Goal: Task Accomplishment & Management: Complete application form

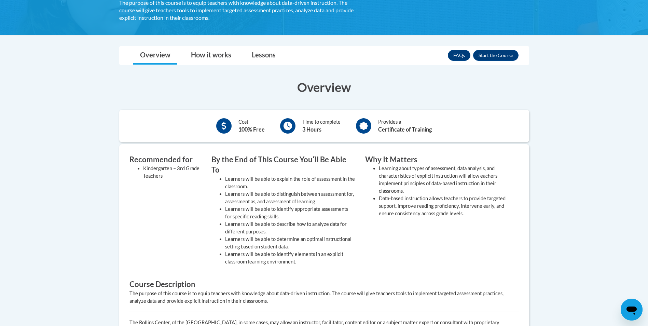
scroll to position [103, 0]
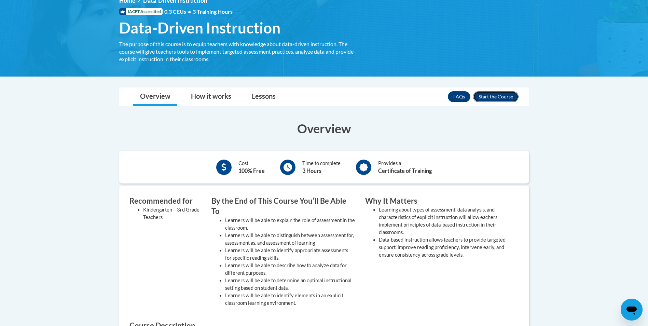
click at [508, 98] on button "Enroll" at bounding box center [495, 96] width 45 height 11
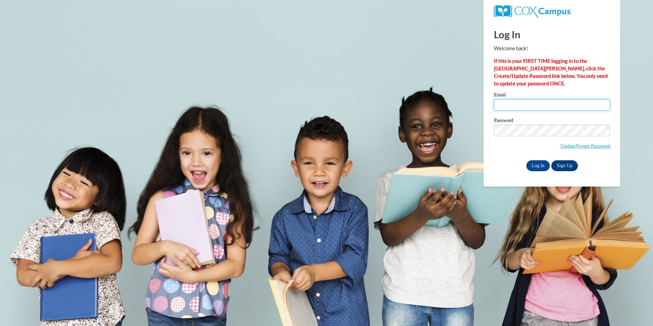
click at [510, 107] on input "Email" at bounding box center [552, 105] width 116 height 12
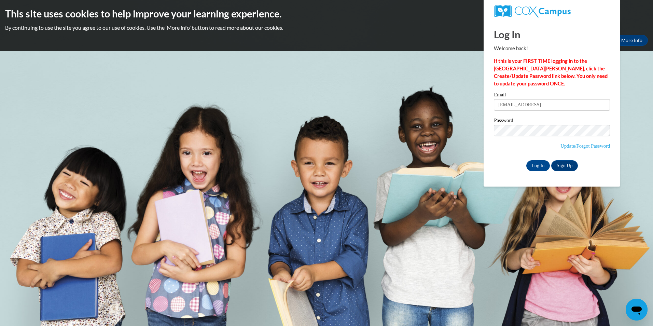
type input "Scraig16@ivytech.edu"
click at [527, 160] on input "Log In" at bounding box center [539, 165] width 24 height 11
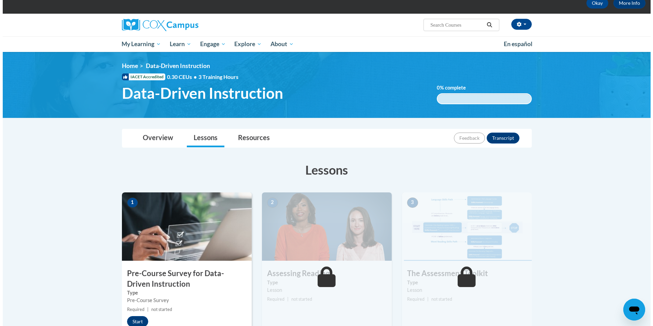
scroll to position [137, 0]
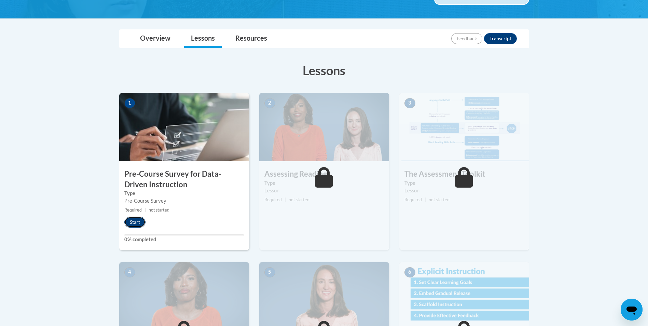
click at [138, 226] on button "Start" at bounding box center [134, 222] width 21 height 11
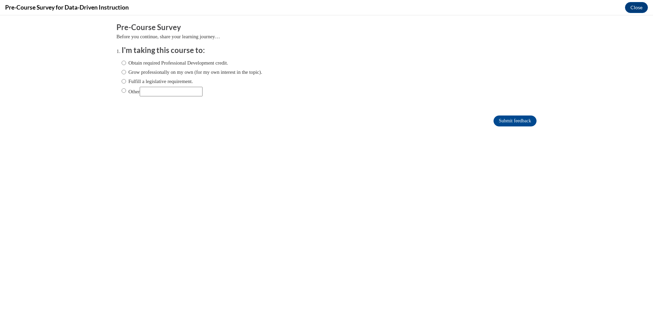
scroll to position [0, 0]
click at [122, 63] on input "Obtain required Professional Development credit." at bounding box center [124, 63] width 4 height 8
radio input "true"
click at [496, 120] on input "Submit feedback" at bounding box center [515, 121] width 43 height 11
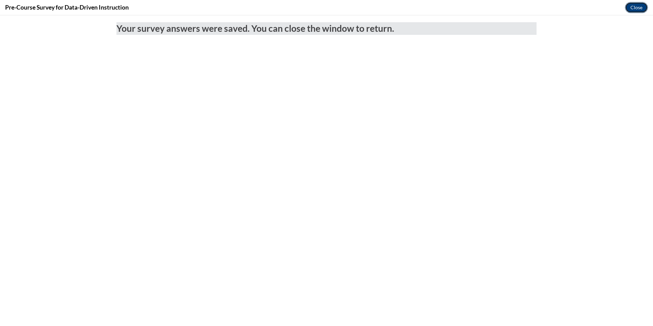
drag, startPoint x: 633, startPoint y: 8, endPoint x: 630, endPoint y: 39, distance: 30.5
click at [633, 8] on button "Close" at bounding box center [636, 7] width 23 height 11
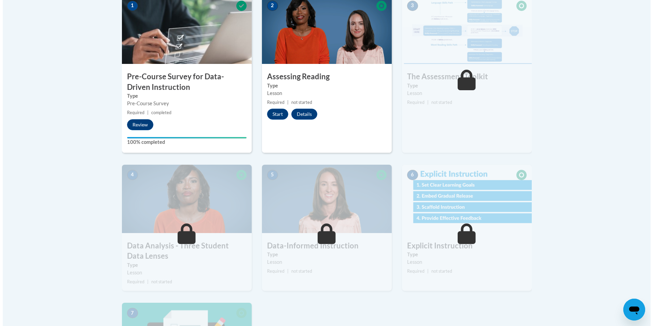
scroll to position [239, 0]
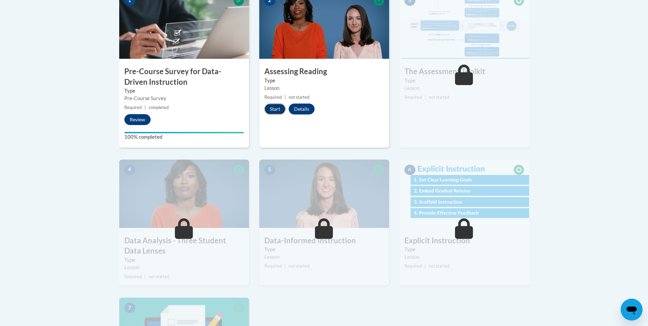
click at [282, 109] on button "Start" at bounding box center [274, 109] width 21 height 11
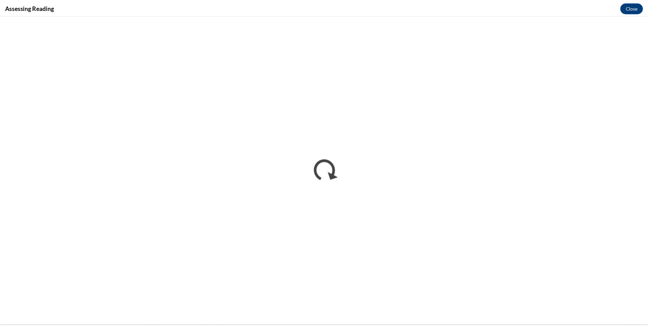
scroll to position [0, 0]
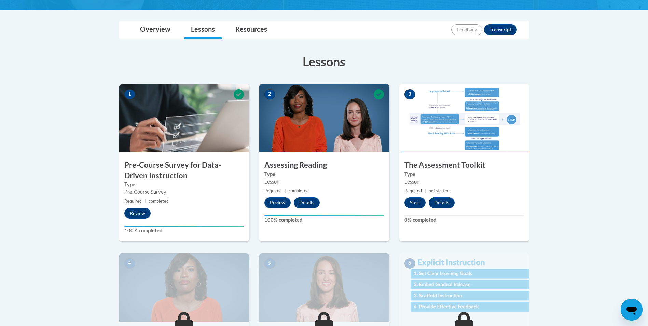
scroll to position [137, 0]
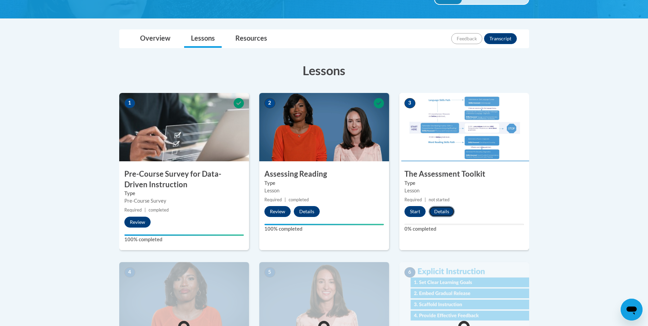
click at [443, 214] on button "Details" at bounding box center [442, 211] width 26 height 11
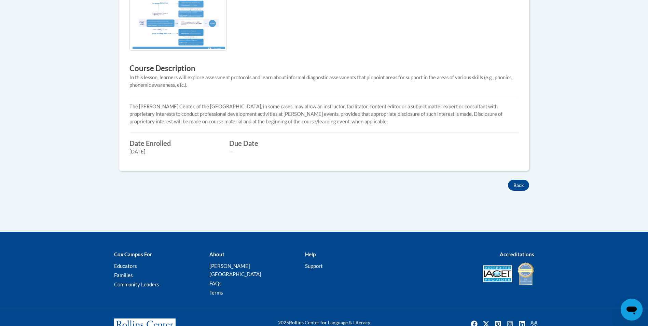
scroll to position [239, 0]
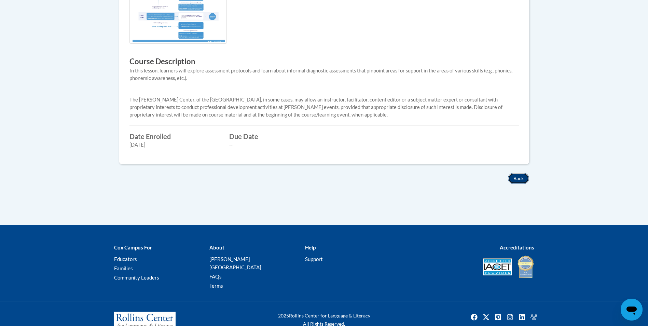
click at [523, 178] on button "Back" at bounding box center [518, 178] width 21 height 11
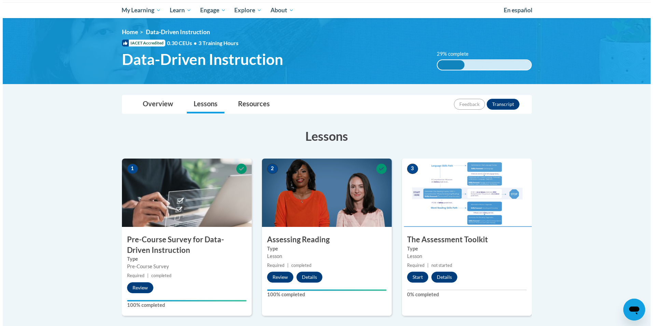
scroll to position [171, 0]
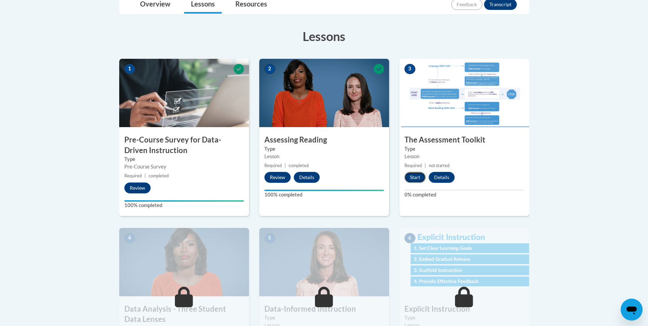
click at [416, 175] on button "Start" at bounding box center [415, 177] width 21 height 11
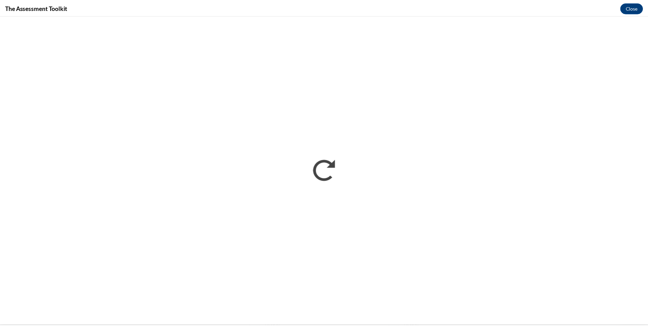
scroll to position [0, 0]
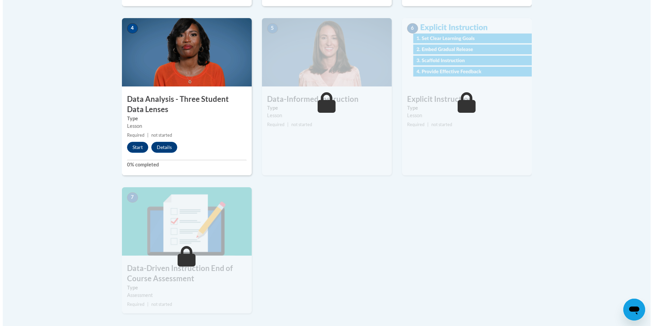
scroll to position [410, 0]
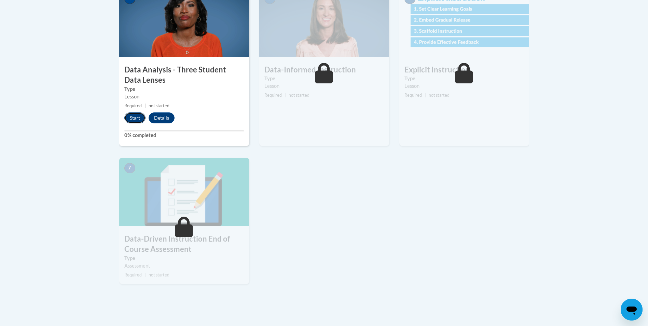
click at [135, 119] on button "Start" at bounding box center [134, 117] width 21 height 11
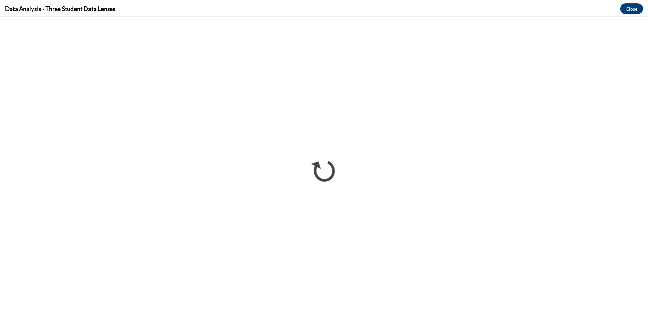
scroll to position [0, 0]
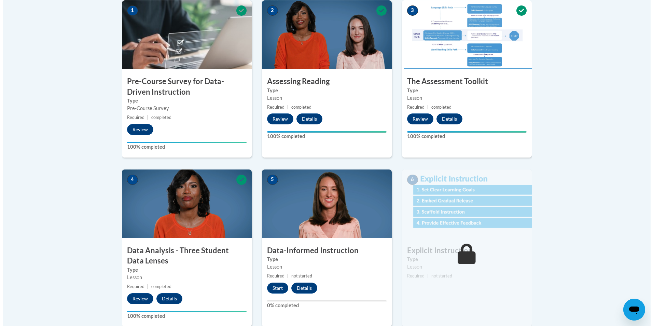
scroll to position [273, 0]
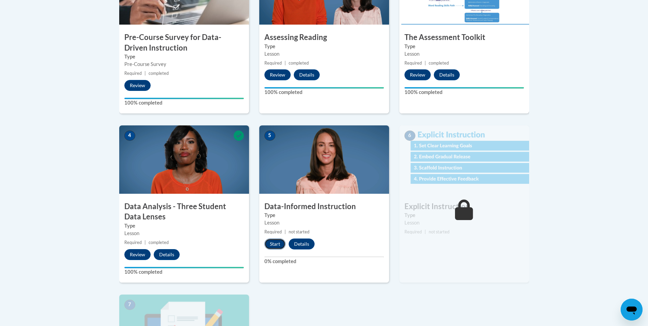
click at [274, 247] on button "Start" at bounding box center [274, 244] width 21 height 11
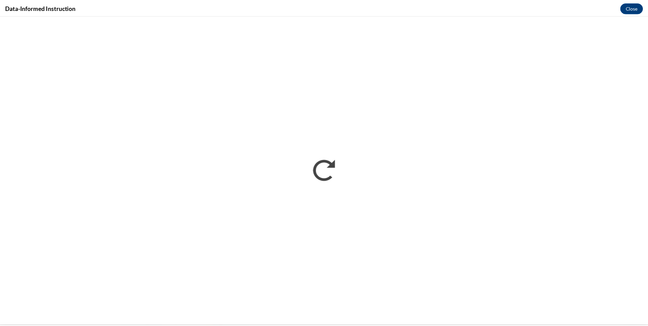
scroll to position [0, 0]
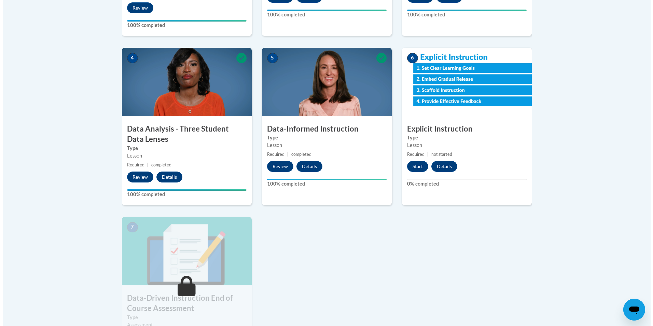
scroll to position [308, 0]
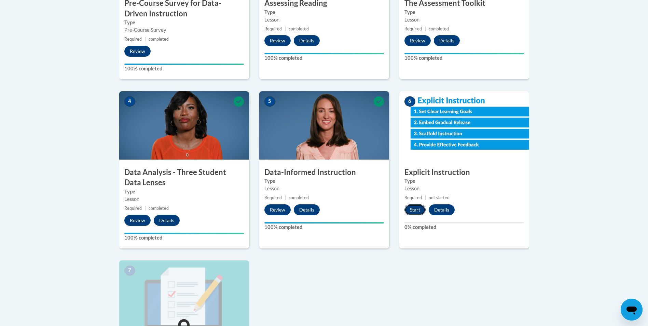
click at [415, 205] on button "Start" at bounding box center [415, 209] width 21 height 11
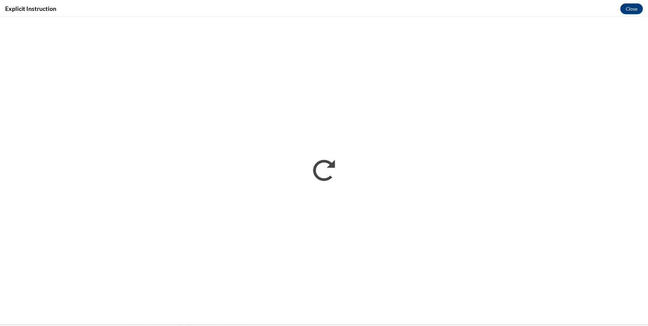
scroll to position [0, 0]
click at [622, 13] on div "Explicit Instruction Close" at bounding box center [326, 7] width 653 height 15
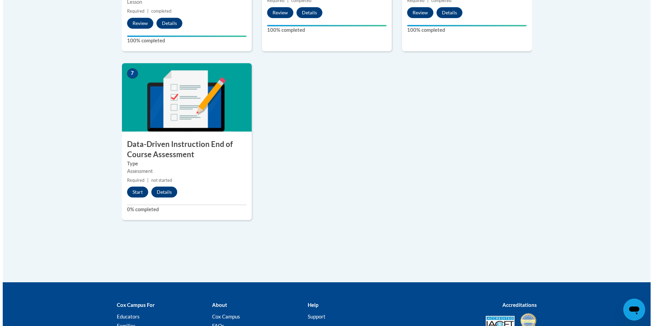
scroll to position [547, 0]
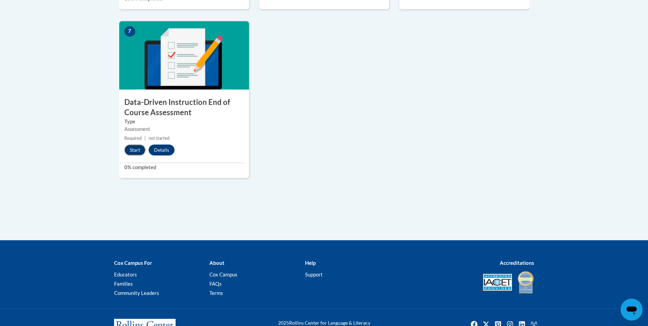
click at [134, 147] on button "Start" at bounding box center [134, 150] width 21 height 11
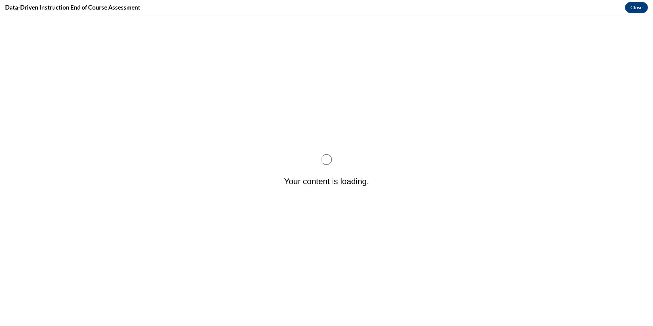
scroll to position [0, 0]
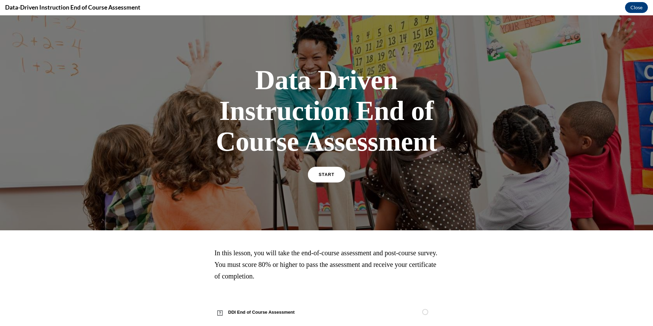
click at [335, 176] on link "START" at bounding box center [326, 175] width 37 height 16
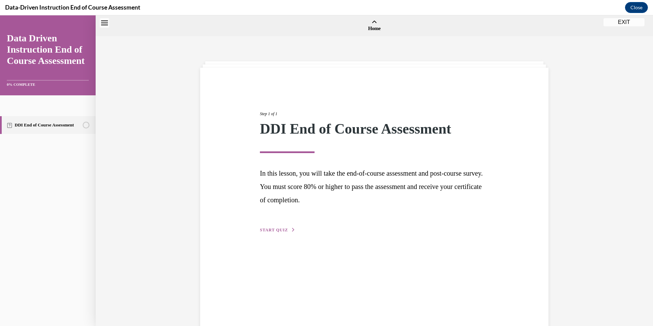
scroll to position [21, 0]
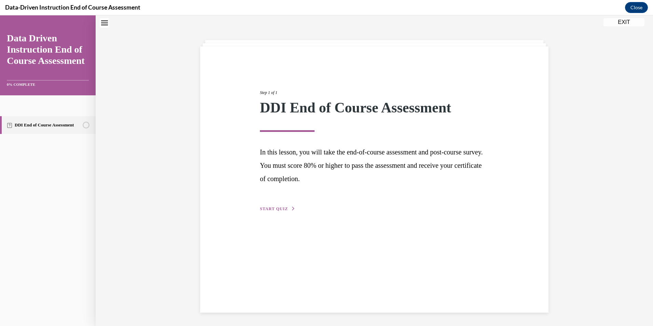
click at [280, 210] on span "START QUIZ" at bounding box center [274, 208] width 28 height 5
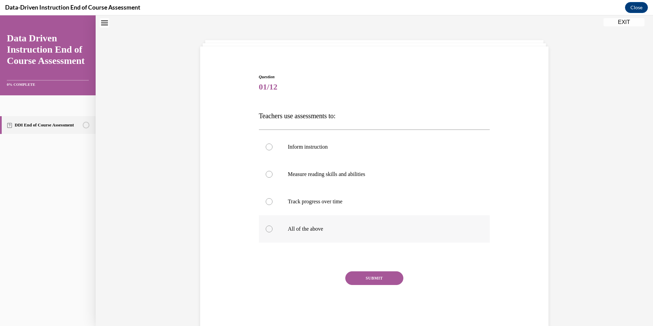
click at [275, 219] on label "All of the above" at bounding box center [374, 228] width 231 height 27
click at [273, 226] on input "All of the above" at bounding box center [269, 229] width 7 height 7
radio input "true"
click at [389, 274] on button "SUBMIT" at bounding box center [374, 278] width 58 height 14
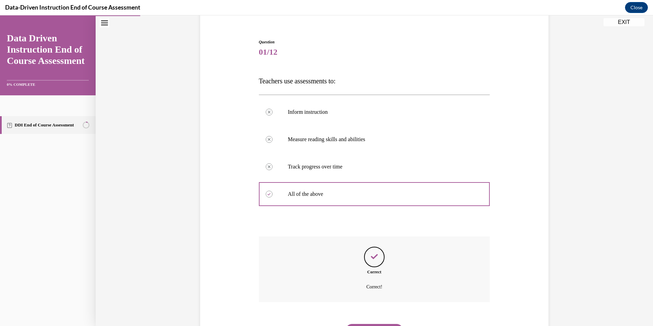
scroll to position [92, 0]
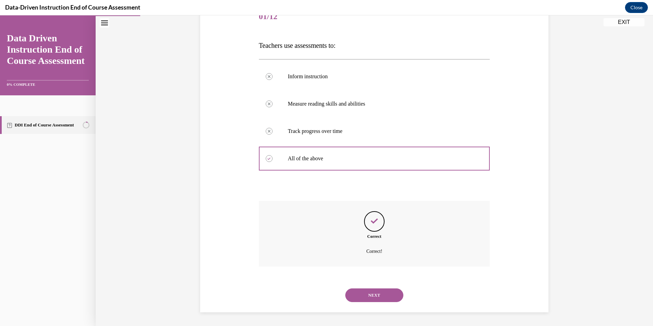
click at [379, 294] on button "NEXT" at bounding box center [374, 295] width 58 height 14
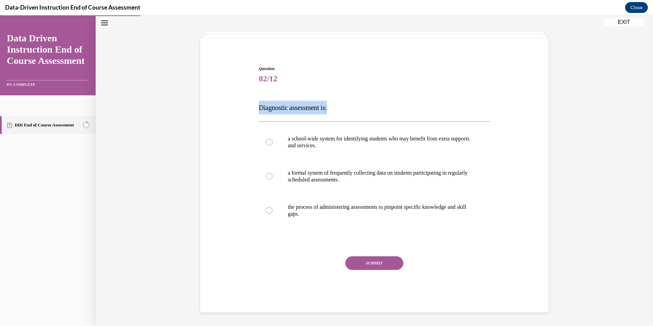
drag, startPoint x: 256, startPoint y: 108, endPoint x: 339, endPoint y: 113, distance: 82.9
click at [339, 113] on p "Diagnostic assessment is:" at bounding box center [374, 108] width 231 height 14
drag, startPoint x: 339, startPoint y: 113, endPoint x: 321, endPoint y: 109, distance: 18.3
copy span "Diagnostic assessment is:"
click at [363, 209] on p "the process of administering assessments to pinpoint specific knowledge and ski…" at bounding box center [380, 211] width 185 height 14
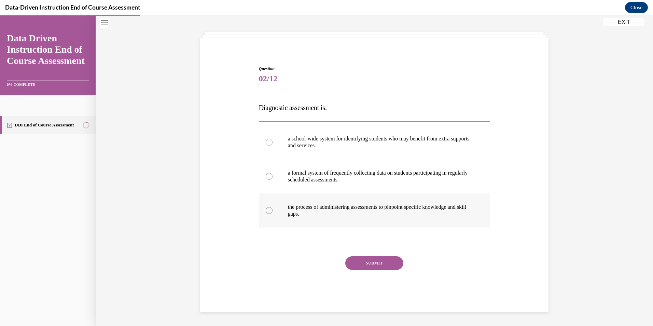
click at [273, 209] on input "the process of administering assessments to pinpoint specific knowledge and ski…" at bounding box center [269, 210] width 7 height 7
radio input "true"
click at [373, 263] on button "SUBMIT" at bounding box center [374, 263] width 58 height 14
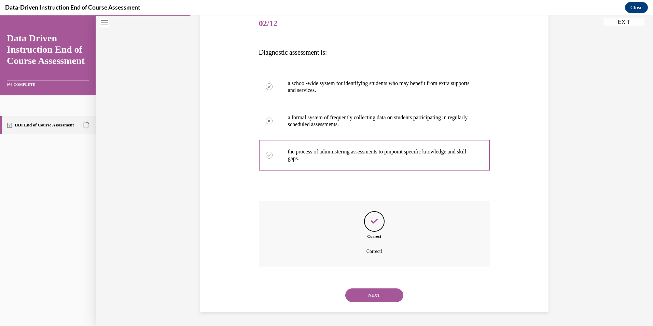
scroll to position [85, 0]
click at [377, 297] on button "NEXT" at bounding box center [374, 295] width 58 height 14
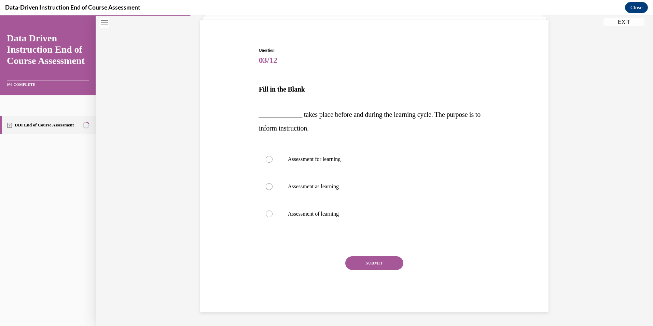
drag, startPoint x: 298, startPoint y: 111, endPoint x: 320, endPoint y: 127, distance: 27.0
click at [320, 127] on p "_____________ takes place before and during the learning cycle. The purpose is …" at bounding box center [374, 121] width 231 height 27
copy span "takes place before and during the learning cycle. The purpose is to inform inst…"
drag, startPoint x: 257, startPoint y: 88, endPoint x: 354, endPoint y: 206, distance: 152.7
click at [354, 206] on div "Question 03/12 Fill in the Blank _____________ takes place before and during th…" at bounding box center [374, 179] width 231 height 265
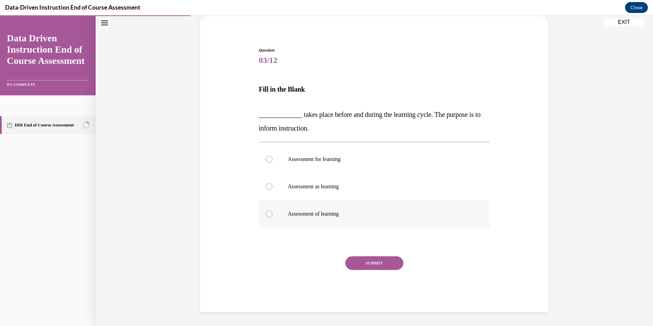
copy div "Fill in the Blank _____________ takes place before and during the learning cycl…"
click at [272, 188] on label "Assessment as learning" at bounding box center [374, 186] width 231 height 27
click at [272, 188] on input "Assessment as learning" at bounding box center [269, 186] width 7 height 7
radio input "true"
click at [380, 258] on button "SUBMIT" at bounding box center [374, 263] width 58 height 14
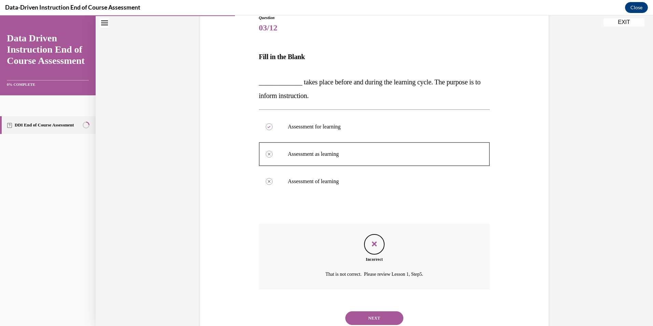
scroll to position [103, 0]
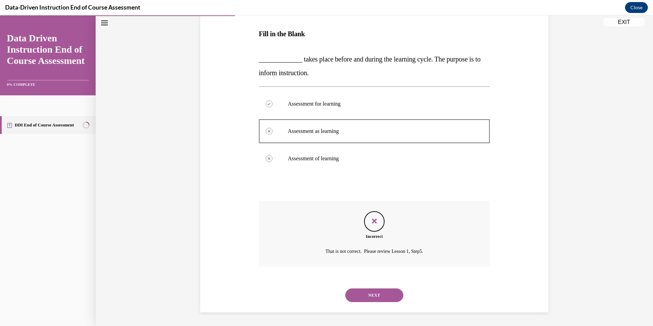
click at [374, 297] on button "NEXT" at bounding box center [374, 295] width 58 height 14
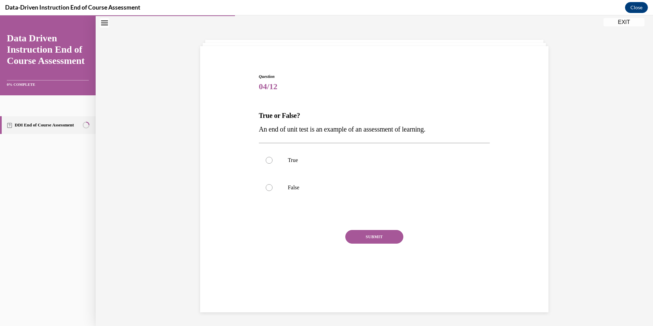
scroll to position [22, 0]
click at [267, 171] on label "True" at bounding box center [374, 160] width 231 height 27
click at [267, 164] on input "True" at bounding box center [269, 160] width 7 height 7
radio input "true"
click at [374, 234] on button "SUBMIT" at bounding box center [374, 237] width 58 height 14
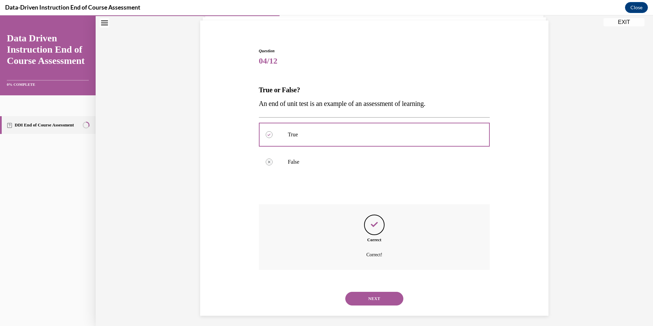
scroll to position [51, 0]
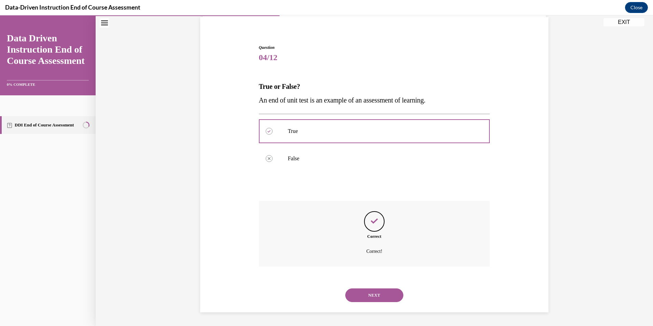
click at [385, 297] on button "NEXT" at bounding box center [374, 295] width 58 height 14
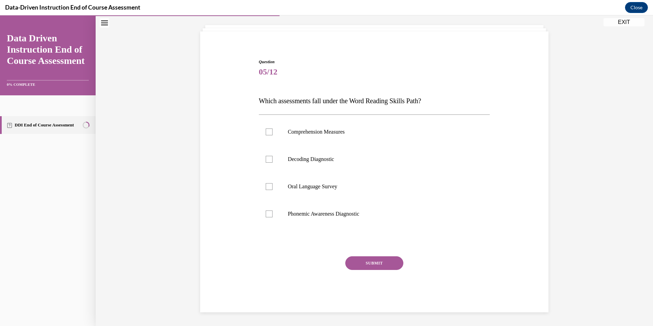
scroll to position [22, 0]
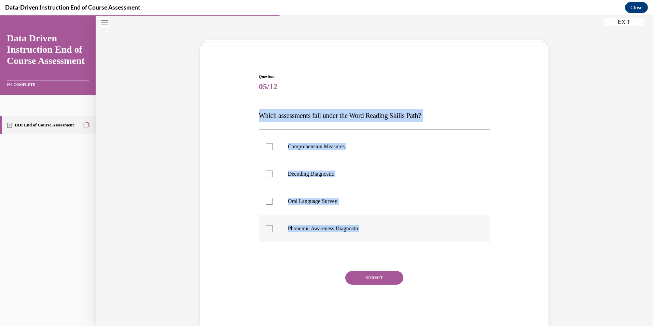
drag, startPoint x: 256, startPoint y: 114, endPoint x: 430, endPoint y: 219, distance: 202.7
click at [430, 219] on div "Question 05/12 Which assessments fall under the Word Reading Skills Path? Compr…" at bounding box center [374, 200] width 231 height 254
drag, startPoint x: 430, startPoint y: 219, endPoint x: 380, endPoint y: 140, distance: 93.0
copy div "Which assessments fall under the Word Reading Skills Path? Comprehension Measur…"
click at [416, 207] on label "Oral Language Survey" at bounding box center [374, 201] width 231 height 27
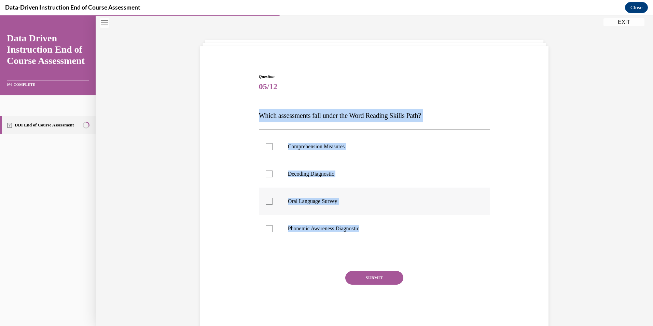
click at [273, 205] on input "Oral Language Survey" at bounding box center [269, 201] width 7 height 7
checkbox input "true"
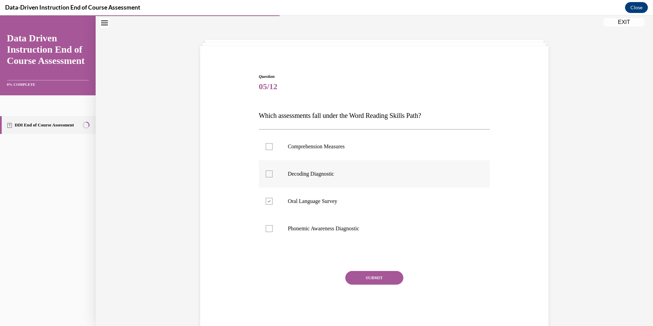
click at [370, 187] on label "Decoding Diagnostic" at bounding box center [374, 173] width 231 height 27
click at [273, 177] on input "Decoding Diagnostic" at bounding box center [269, 174] width 7 height 7
checkbox input "true"
click at [269, 233] on label "Phonemic Awareness Diagnostic" at bounding box center [374, 228] width 231 height 27
click at [269, 232] on input "Phonemic Awareness Diagnostic" at bounding box center [269, 228] width 7 height 7
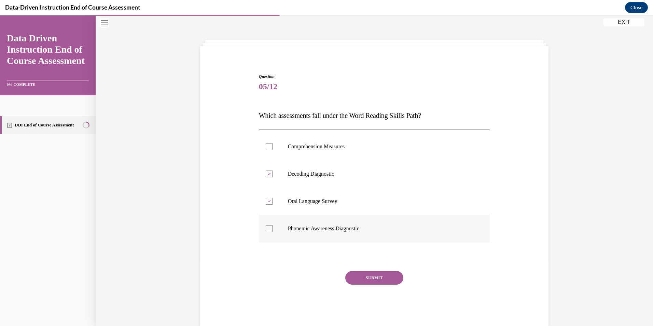
checkbox input "true"
click at [268, 150] on div at bounding box center [269, 146] width 7 height 7
click at [268, 150] on input "Comprehension Measures" at bounding box center [269, 146] width 7 height 7
checkbox input "true"
click at [376, 272] on button "SUBMIT" at bounding box center [374, 278] width 58 height 14
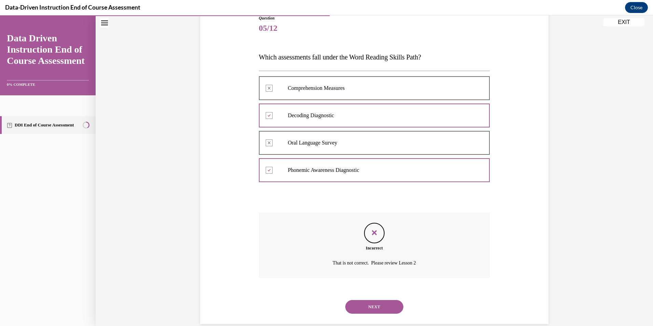
scroll to position [92, 0]
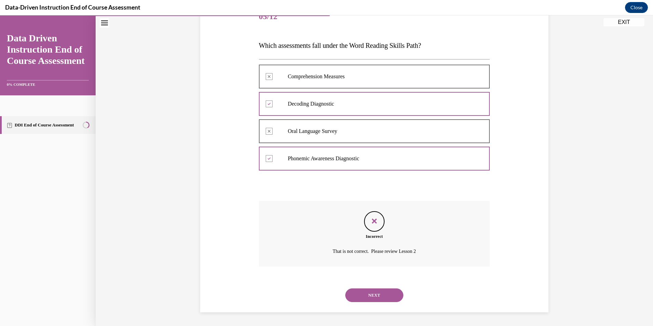
click at [357, 294] on button "NEXT" at bounding box center [374, 295] width 58 height 14
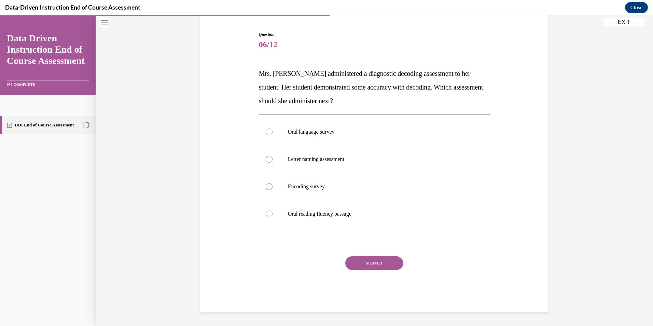
scroll to position [64, 0]
drag, startPoint x: 257, startPoint y: 71, endPoint x: 356, endPoint y: 211, distance: 170.9
click at [356, 211] on div "Question 06/12 Mrs. Lee administered a diagnostic decoding assessment to her st…" at bounding box center [374, 171] width 231 height 281
drag, startPoint x: 358, startPoint y: 210, endPoint x: 247, endPoint y: 72, distance: 177.1
click at [244, 72] on div "Question 06/12 Mrs. Lee administered a diagnostic decoding assessment to her st…" at bounding box center [375, 161] width 352 height 301
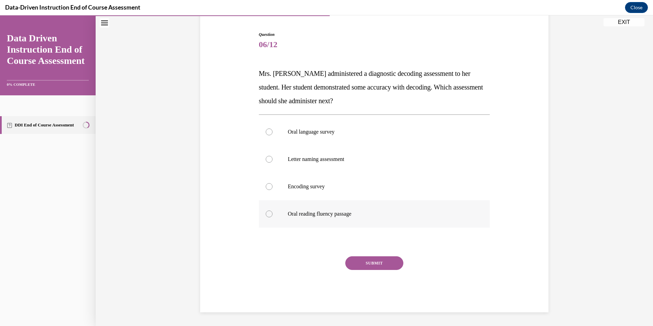
drag, startPoint x: 256, startPoint y: 72, endPoint x: 372, endPoint y: 206, distance: 177.3
click at [372, 206] on div "Question 06/12 Mrs. Lee administered a diagnostic decoding assessment to her st…" at bounding box center [374, 171] width 231 height 281
drag, startPoint x: 372, startPoint y: 206, endPoint x: 382, endPoint y: 131, distance: 76.2
copy div "Mrs. Lee administered a diagnostic decoding assessment to her student. Her stud…"
click at [462, 135] on p "Oral language survey" at bounding box center [380, 131] width 185 height 7
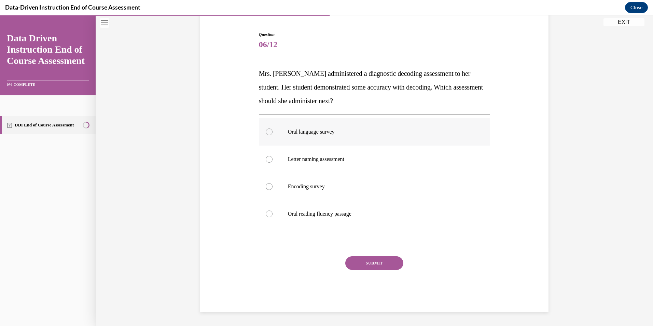
click at [273, 135] on input "Oral language survey" at bounding box center [269, 131] width 7 height 7
radio input "true"
click at [270, 185] on label "Encoding survey" at bounding box center [374, 186] width 231 height 27
click at [270, 185] on input "Encoding survey" at bounding box center [269, 186] width 7 height 7
radio input "true"
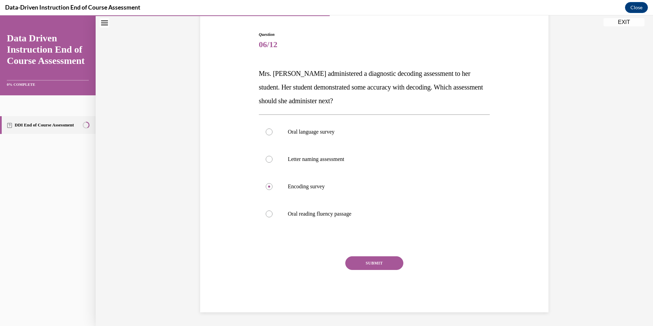
click at [382, 261] on button "SUBMIT" at bounding box center [374, 263] width 58 height 14
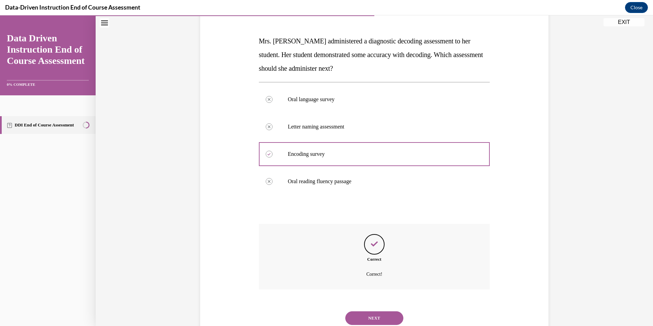
scroll to position [119, 0]
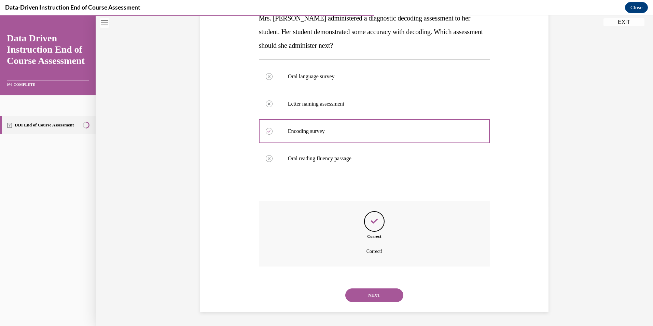
drag, startPoint x: 364, startPoint y: 292, endPoint x: 362, endPoint y: 302, distance: 9.7
click at [363, 301] on button "NEXT" at bounding box center [374, 295] width 58 height 14
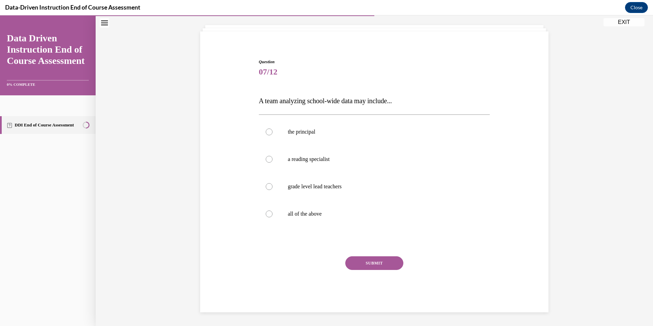
scroll to position [36, 0]
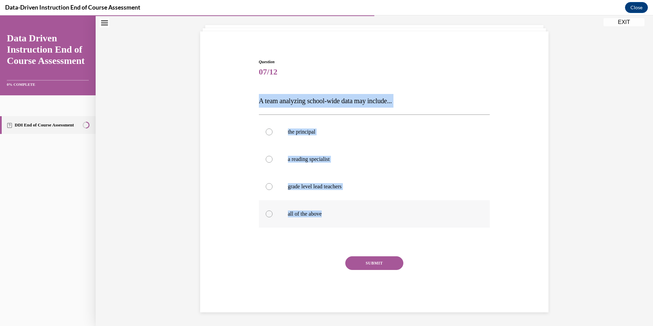
drag, startPoint x: 256, startPoint y: 99, endPoint x: 337, endPoint y: 205, distance: 132.9
click at [337, 205] on div "Question 07/12 A team analyzing school-wide data may include... the principal a…" at bounding box center [374, 186] width 231 height 254
drag, startPoint x: 337, startPoint y: 205, endPoint x: 308, endPoint y: 134, distance: 76.7
copy div "A team analyzing school-wide data may include... the principal a reading specia…"
click at [216, 223] on div "Question 07/12 A team analyzing school-wide data may include... the principal a…" at bounding box center [375, 175] width 352 height 274
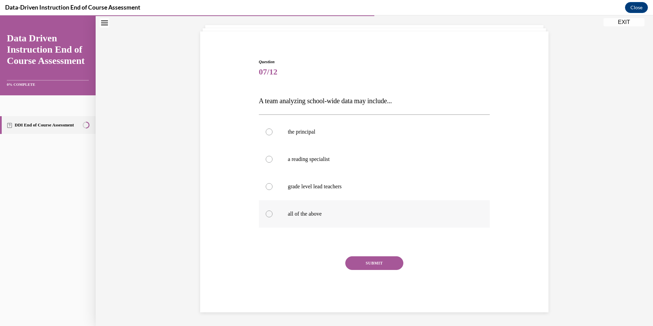
click at [266, 216] on div at bounding box center [269, 213] width 7 height 7
click at [266, 216] on input "all of the above" at bounding box center [269, 213] width 7 height 7
radio input "true"
click at [393, 267] on button "SUBMIT" at bounding box center [374, 263] width 58 height 14
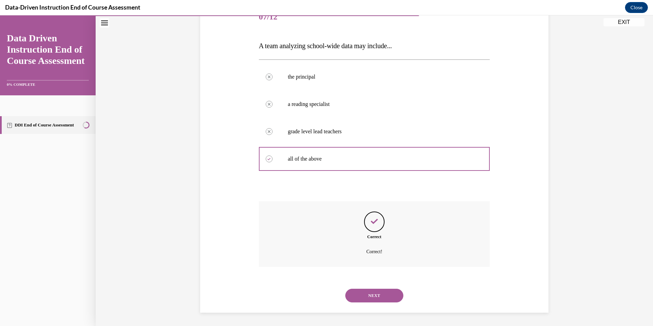
scroll to position [92, 0]
click at [368, 298] on button "NEXT" at bounding box center [374, 295] width 58 height 14
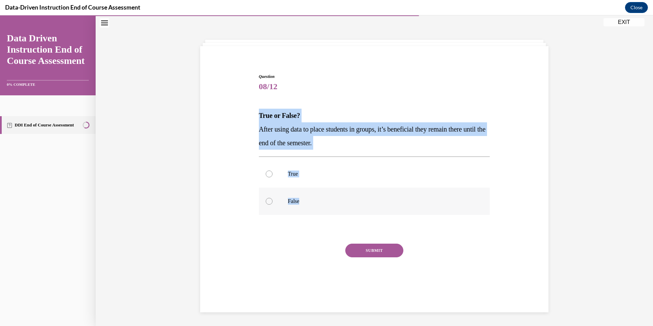
drag, startPoint x: 257, startPoint y: 114, endPoint x: 327, endPoint y: 202, distance: 112.8
click at [327, 202] on div "Question 08/12 True or False? After using data to place students in groups, it’…" at bounding box center [374, 186] width 231 height 226
drag, startPoint x: 327, startPoint y: 202, endPoint x: 324, endPoint y: 199, distance: 4.8
copy div "True or False? After using data to place students in groups, it’s beneficial th…"
click at [310, 212] on label "False" at bounding box center [374, 201] width 231 height 27
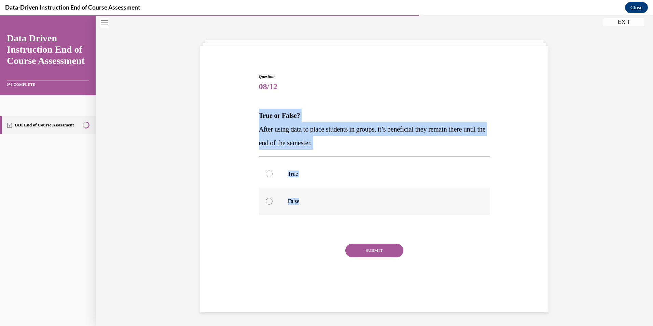
click at [273, 205] on input "False" at bounding box center [269, 201] width 7 height 7
radio input "true"
click at [385, 252] on button "SUBMIT" at bounding box center [374, 251] width 58 height 14
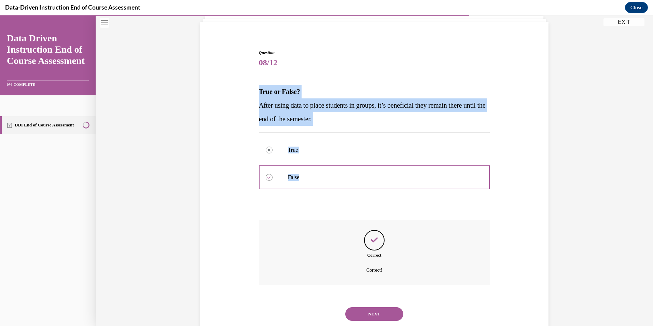
scroll to position [64, 0]
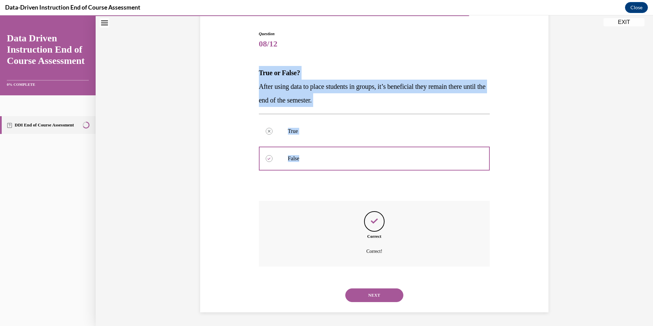
click at [380, 296] on button "NEXT" at bounding box center [374, 295] width 58 height 14
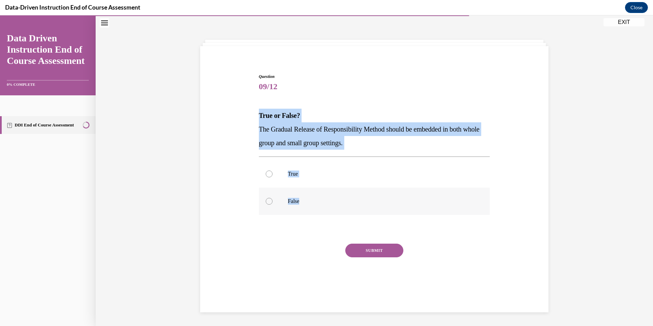
drag, startPoint x: 258, startPoint y: 114, endPoint x: 311, endPoint y: 196, distance: 97.2
click at [311, 196] on div "Question 09/12 True or False? The Gradual Release of Responsibility Method shou…" at bounding box center [374, 186] width 231 height 226
copy div "True or False? The Gradual Release of Responsibility Method should be embedded …"
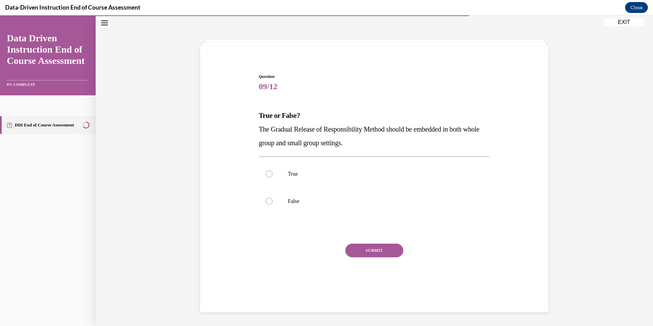
click at [500, 69] on div "Question 09/12 True or False? The Gradual Release of Responsibility Method shou…" at bounding box center [375, 176] width 352 height 247
click at [266, 173] on div at bounding box center [269, 174] width 7 height 7
click at [266, 173] on input "True" at bounding box center [269, 174] width 7 height 7
radio input "true"
click at [378, 249] on button "SUBMIT" at bounding box center [374, 251] width 58 height 14
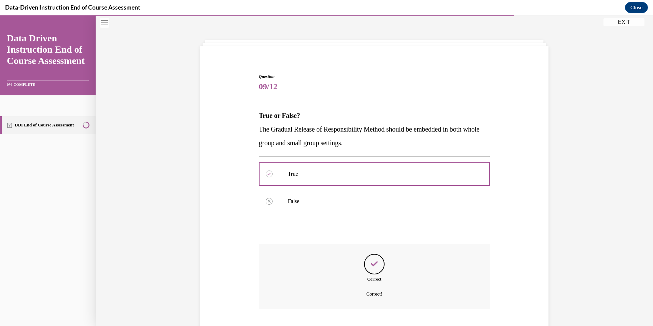
scroll to position [64, 0]
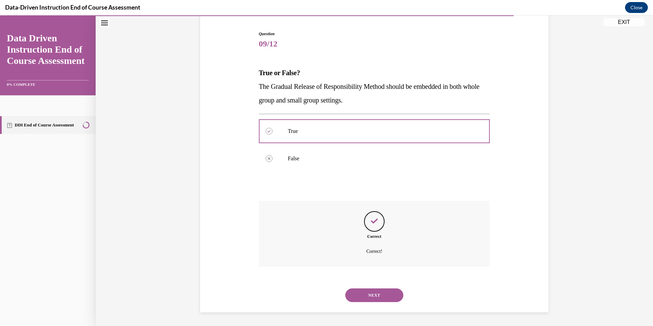
click at [391, 295] on button "NEXT" at bounding box center [374, 295] width 58 height 14
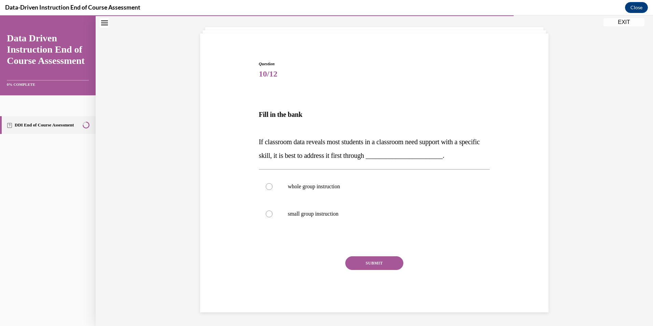
scroll to position [34, 0]
click at [318, 210] on label "small group instruction" at bounding box center [374, 213] width 231 height 27
click at [273, 210] on input "small group instruction" at bounding box center [269, 213] width 7 height 7
radio input "true"
click at [367, 261] on button "SUBMIT" at bounding box center [374, 263] width 58 height 14
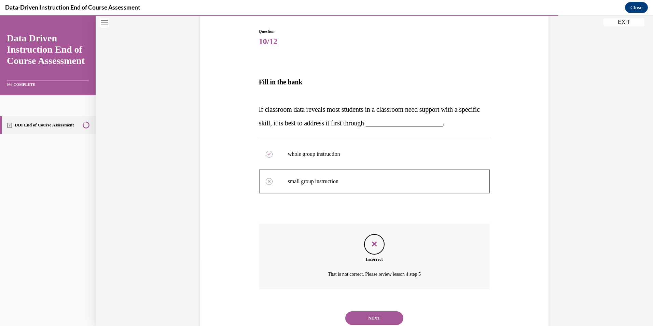
scroll to position [90, 0]
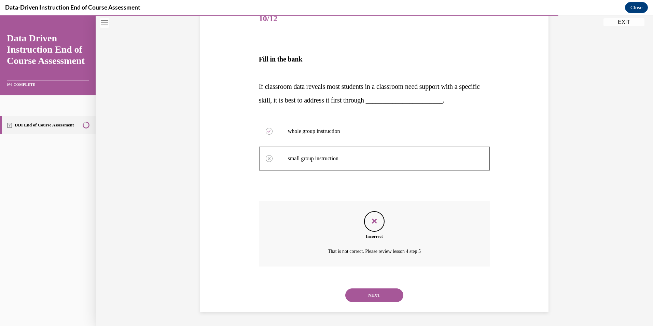
drag, startPoint x: 372, startPoint y: 295, endPoint x: 370, endPoint y: 300, distance: 5.5
click at [370, 299] on button "NEXT" at bounding box center [374, 295] width 58 height 14
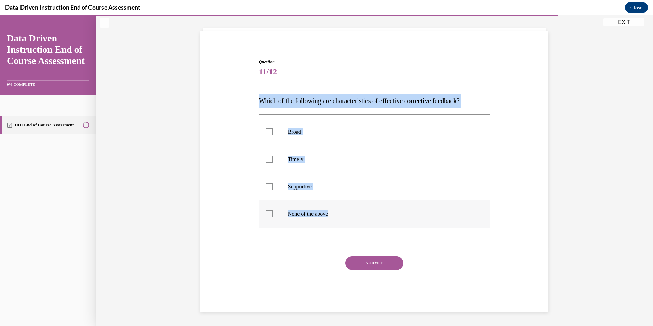
drag, startPoint x: 257, startPoint y: 102, endPoint x: 337, endPoint y: 217, distance: 139.7
click at [337, 217] on div "Question 11/12 Which of the following are characteristics of effective correcti…" at bounding box center [374, 186] width 231 height 254
drag, startPoint x: 337, startPoint y: 217, endPoint x: 299, endPoint y: 166, distance: 63.5
copy div "Which of the following are characteristics of effective corrective feedback? Br…"
click at [386, 262] on button "SUBMIT" at bounding box center [374, 263] width 58 height 14
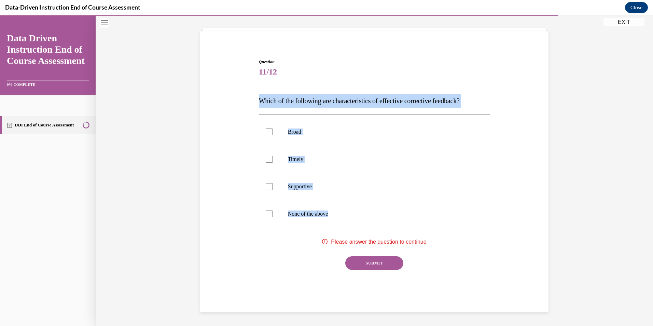
copy div "Which of the following are characteristics of effective corrective feedback? Br…"
click at [458, 156] on p "Timely" at bounding box center [380, 159] width 185 height 7
click at [273, 156] on input "Timely" at bounding box center [269, 159] width 7 height 7
checkbox input "true"
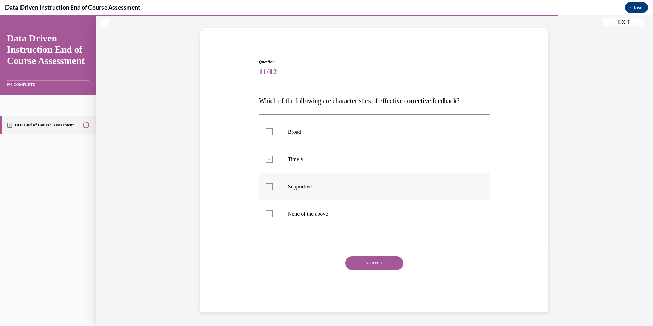
click at [274, 179] on label "Supportive" at bounding box center [374, 186] width 231 height 27
click at [273, 183] on input "Supportive" at bounding box center [269, 186] width 7 height 7
checkbox input "true"
click at [381, 267] on button "SUBMIT" at bounding box center [374, 263] width 58 height 14
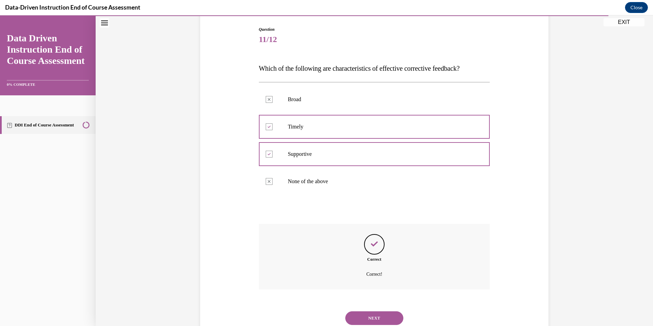
scroll to position [92, 0]
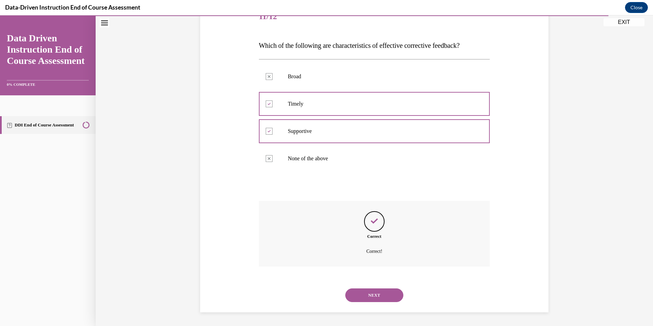
click at [382, 293] on button "NEXT" at bounding box center [374, 295] width 58 height 14
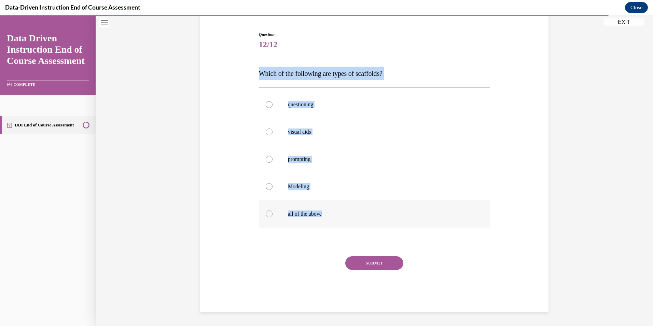
drag, startPoint x: 258, startPoint y: 71, endPoint x: 342, endPoint y: 204, distance: 157.6
click at [342, 204] on div "Question 12/12 Which of the following are types of scaffolds? questioning visua…" at bounding box center [374, 171] width 231 height 281
drag, startPoint x: 459, startPoint y: 53, endPoint x: 454, endPoint y: 76, distance: 23.3
click at [459, 54] on div "Question 12/12 Which of the following are types of scaffolds? questioning visua…" at bounding box center [374, 171] width 231 height 281
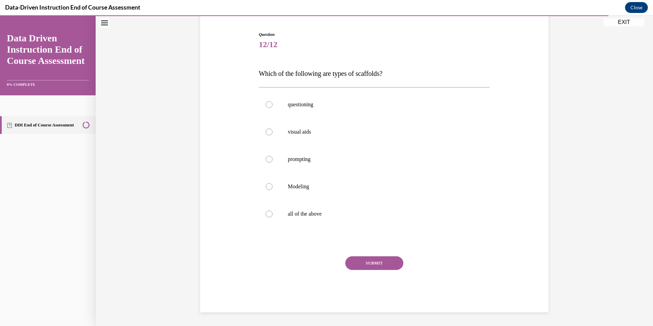
drag, startPoint x: 486, startPoint y: 42, endPoint x: 487, endPoint y: 37, distance: 4.5
click at [487, 37] on h1 "Question 12/12" at bounding box center [374, 41] width 231 height 20
click at [375, 30] on div "Question 12/12 Which of the following are types of scaffolds? questioning visua…" at bounding box center [374, 166] width 235 height 291
click at [462, 9] on div "Data-Driven Instruction End of Course Assessment Close" at bounding box center [326, 7] width 653 height 15
click at [274, 202] on label "all of the above" at bounding box center [374, 213] width 231 height 27
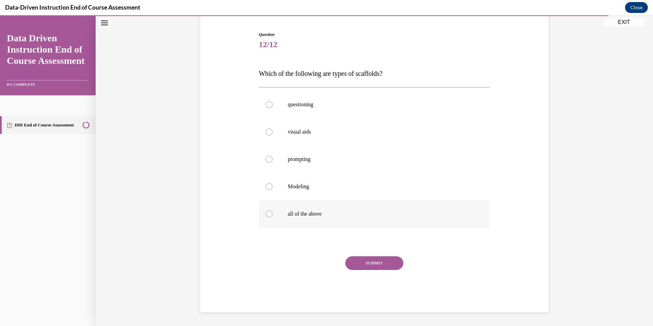
click at [273, 210] on input "all of the above" at bounding box center [269, 213] width 7 height 7
radio input "true"
click at [378, 263] on button "SUBMIT" at bounding box center [374, 263] width 58 height 14
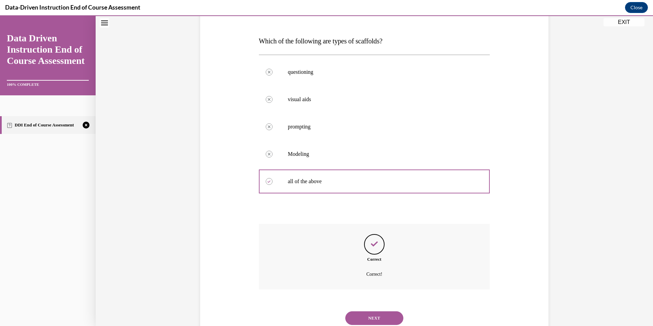
scroll to position [119, 0]
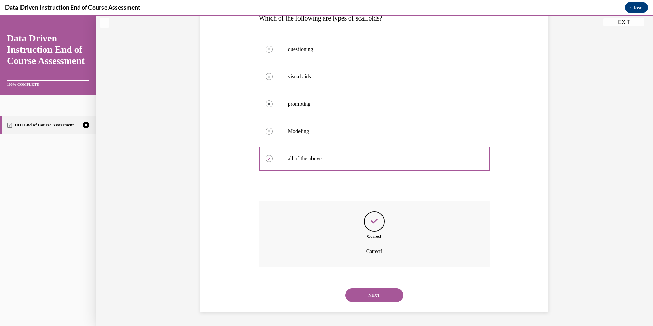
click at [378, 293] on button "NEXT" at bounding box center [374, 295] width 58 height 14
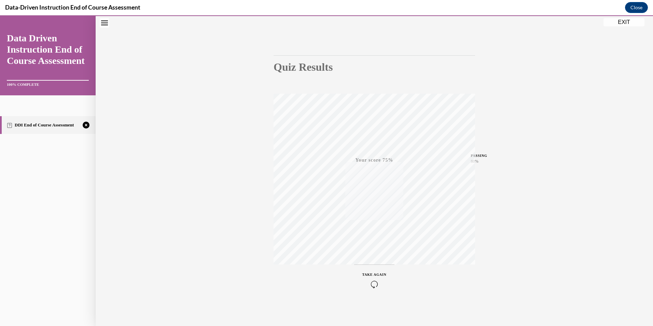
click at [368, 281] on icon "button" at bounding box center [375, 285] width 24 height 8
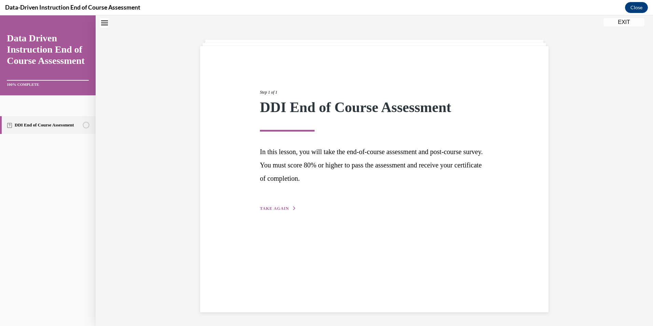
click at [282, 207] on span "TAKE AGAIN" at bounding box center [274, 208] width 29 height 5
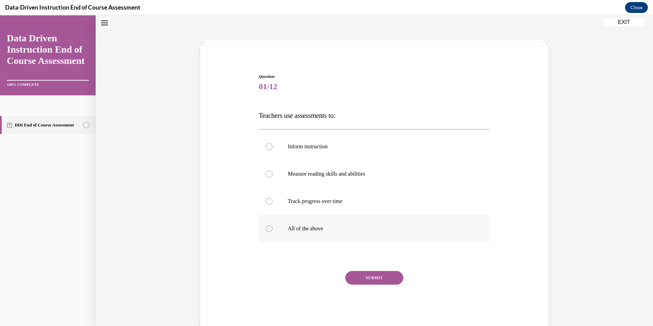
click at [299, 231] on p "All of the above" at bounding box center [380, 228] width 185 height 7
click at [273, 231] on input "All of the above" at bounding box center [269, 228] width 7 height 7
radio input "true"
click at [373, 278] on button "SUBMIT" at bounding box center [374, 278] width 58 height 14
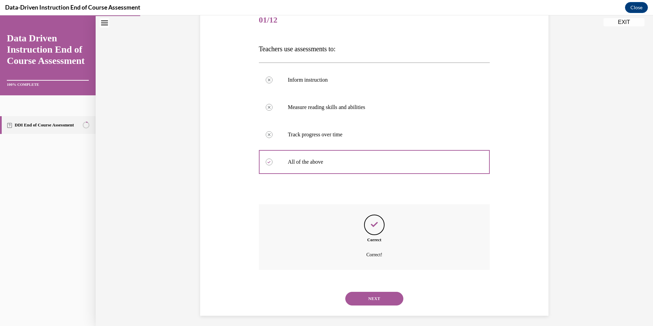
scroll to position [92, 0]
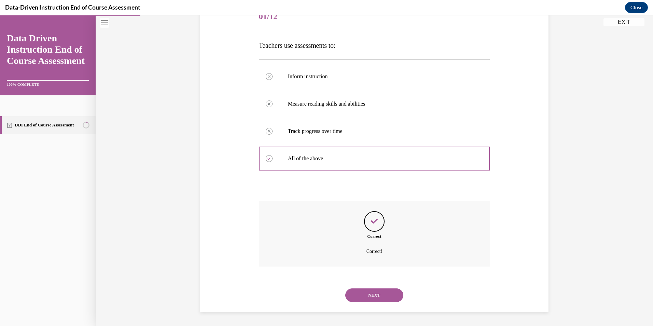
click at [375, 294] on button "NEXT" at bounding box center [374, 295] width 58 height 14
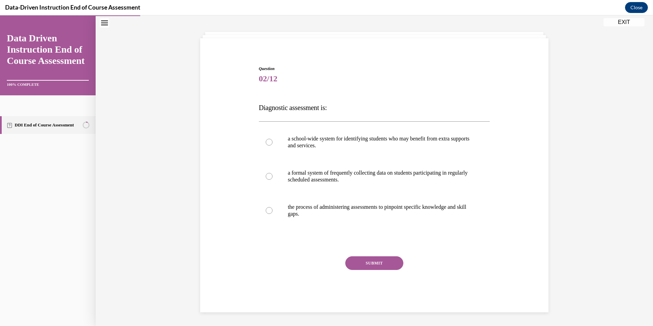
scroll to position [29, 0]
drag, startPoint x: 298, startPoint y: 215, endPoint x: 307, endPoint y: 214, distance: 8.6
click at [299, 213] on p "the process of administering assessments to pinpoint specific knowledge and ski…" at bounding box center [380, 211] width 185 height 14
click at [273, 213] on input "the process of administering assessments to pinpoint specific knowledge and ski…" at bounding box center [269, 210] width 7 height 7
radio input "true"
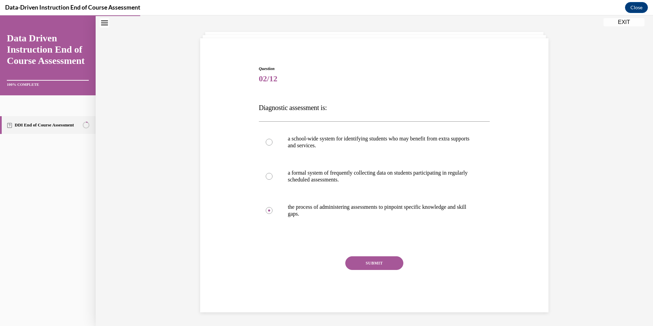
click at [354, 259] on button "SUBMIT" at bounding box center [374, 263] width 58 height 14
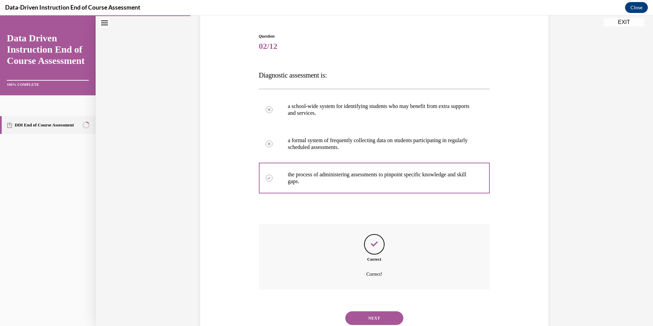
scroll to position [85, 0]
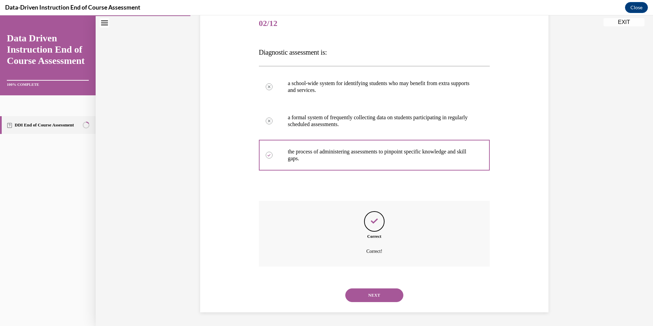
click at [371, 293] on button "NEXT" at bounding box center [374, 295] width 58 height 14
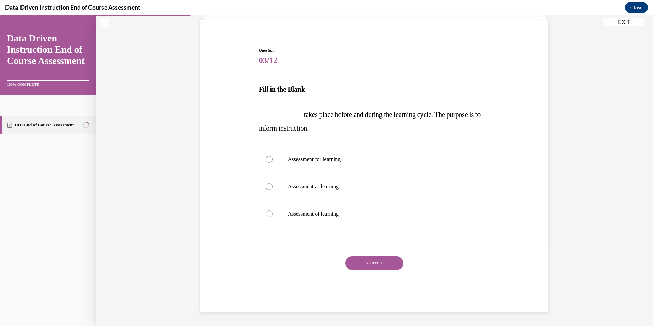
scroll to position [48, 0]
click at [309, 157] on p "Assessment for learning" at bounding box center [380, 159] width 185 height 7
click at [273, 157] on input "Assessment for learning" at bounding box center [269, 159] width 7 height 7
radio input "true"
click at [390, 263] on button "SUBMIT" at bounding box center [374, 263] width 58 height 14
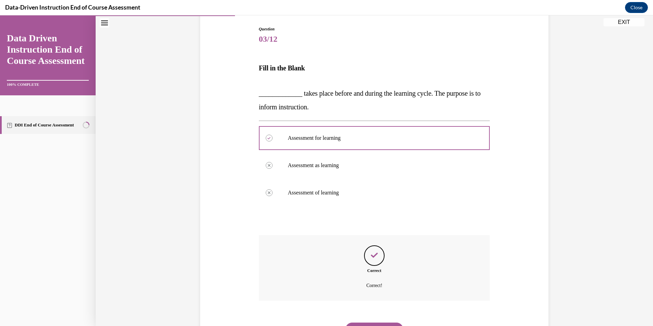
scroll to position [103, 0]
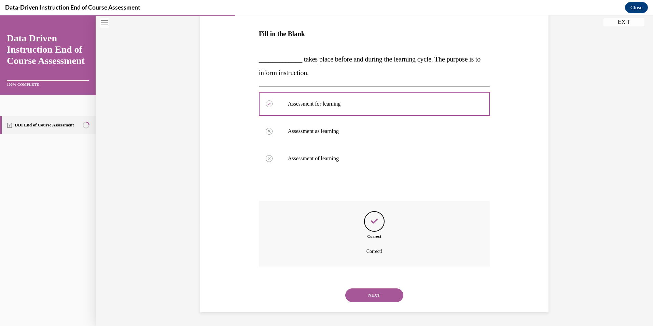
click at [384, 301] on button "NEXT" at bounding box center [374, 295] width 58 height 14
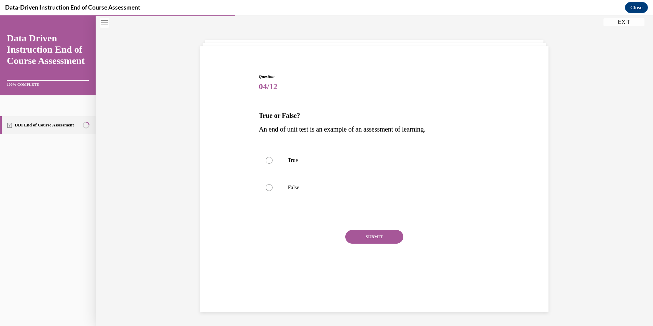
scroll to position [22, 0]
click at [307, 153] on label "True" at bounding box center [374, 160] width 231 height 27
click at [273, 157] on input "True" at bounding box center [269, 160] width 7 height 7
radio input "true"
click at [361, 239] on button "SUBMIT" at bounding box center [374, 237] width 58 height 14
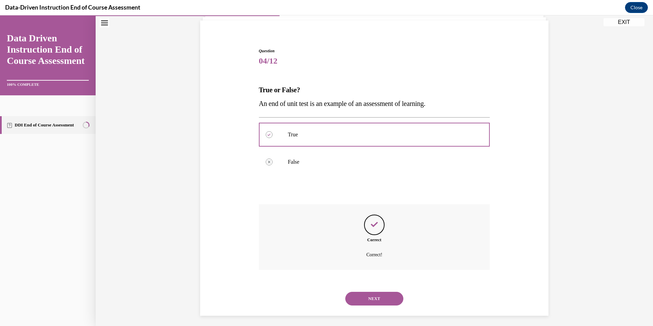
scroll to position [51, 0]
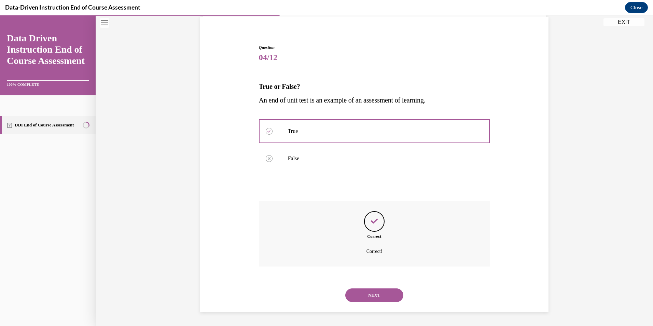
click at [370, 291] on button "NEXT" at bounding box center [374, 295] width 58 height 14
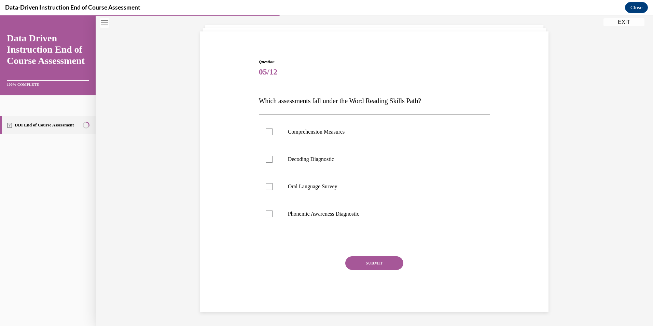
scroll to position [22, 0]
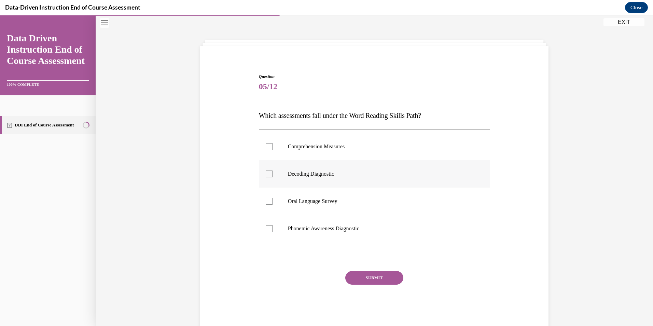
click at [302, 166] on label "Decoding Diagnostic" at bounding box center [374, 173] width 231 height 27
click at [273, 171] on input "Decoding Diagnostic" at bounding box center [269, 174] width 7 height 7
checkbox input "true"
click at [301, 228] on p "Phonemic Awareness Diagnostic" at bounding box center [380, 228] width 185 height 7
click at [273, 228] on input "Phonemic Awareness Diagnostic" at bounding box center [269, 228] width 7 height 7
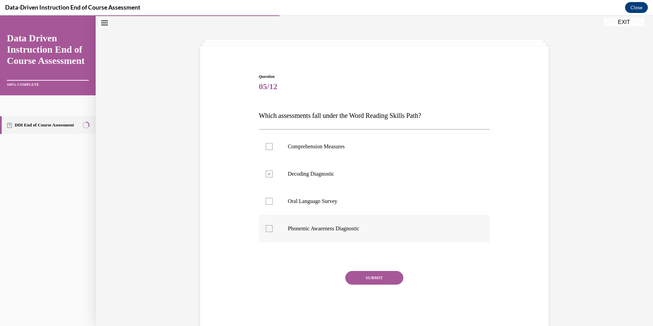
checkbox input "true"
click at [369, 281] on button "SUBMIT" at bounding box center [374, 278] width 58 height 14
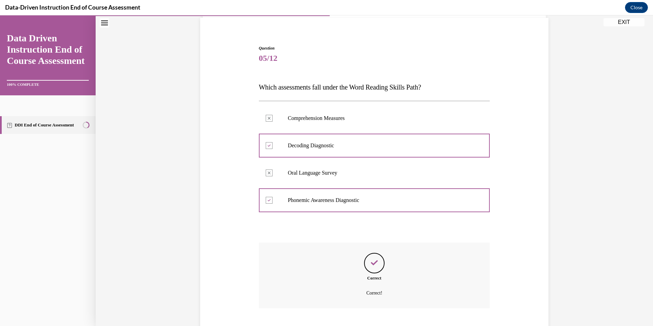
scroll to position [92, 0]
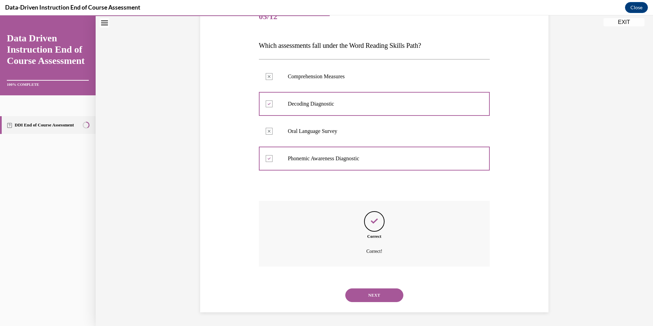
click at [375, 291] on button "NEXT" at bounding box center [374, 295] width 58 height 14
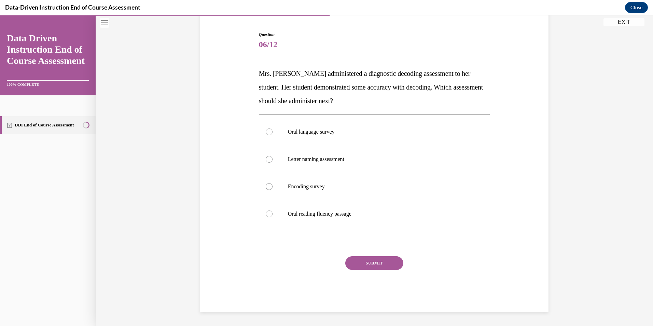
scroll to position [64, 0]
click at [309, 188] on p "Encoding survey" at bounding box center [380, 186] width 185 height 7
click at [273, 188] on input "Encoding survey" at bounding box center [269, 186] width 7 height 7
radio input "true"
click at [375, 267] on button "SUBMIT" at bounding box center [374, 263] width 58 height 14
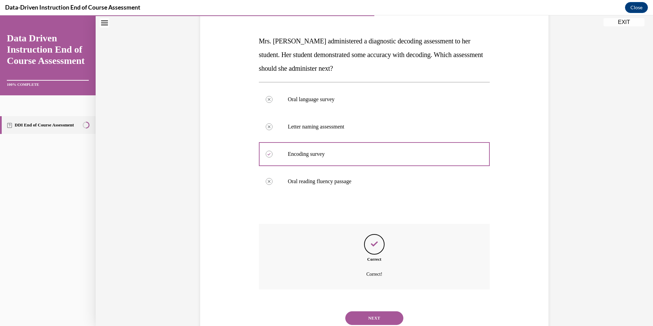
scroll to position [119, 0]
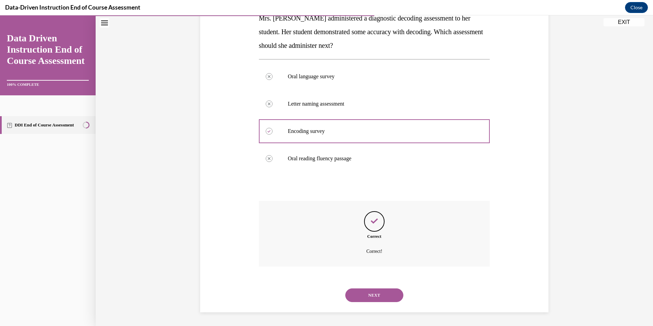
click at [378, 297] on button "NEXT" at bounding box center [374, 295] width 58 height 14
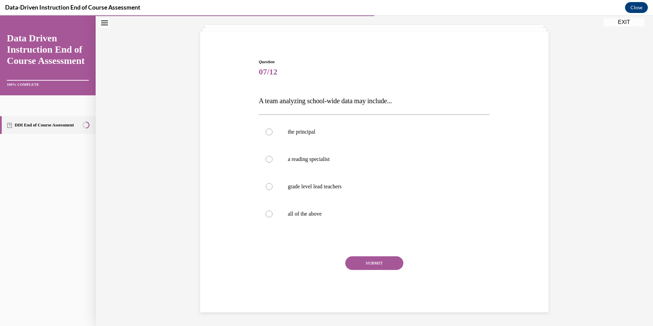
scroll to position [36, 0]
drag, startPoint x: 293, startPoint y: 212, endPoint x: 296, endPoint y: 210, distance: 3.5
click at [293, 209] on label "all of the above" at bounding box center [374, 213] width 231 height 27
click at [273, 210] on input "all of the above" at bounding box center [269, 213] width 7 height 7
radio input "true"
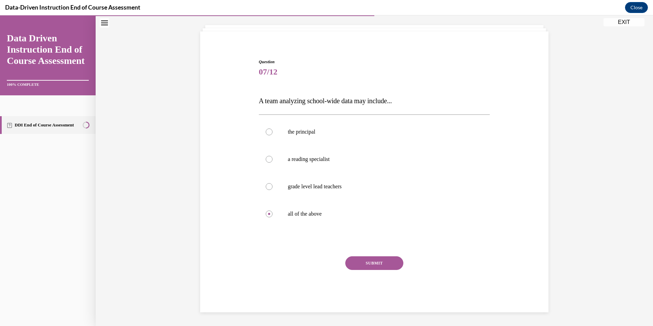
click at [376, 264] on button "SUBMIT" at bounding box center [374, 263] width 58 height 14
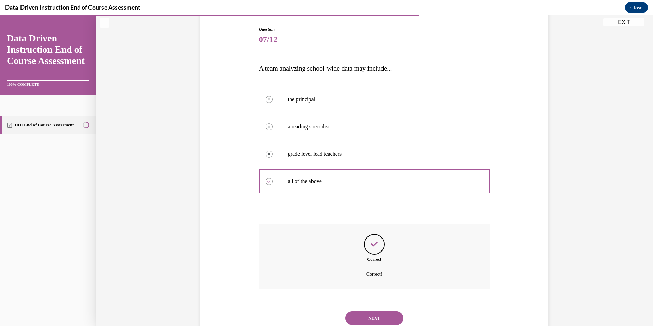
scroll to position [92, 0]
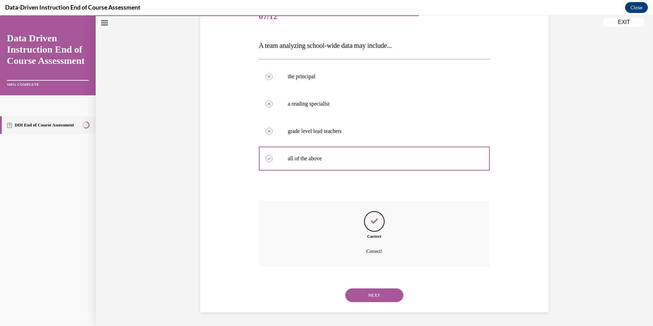
click at [369, 290] on button "NEXT" at bounding box center [374, 295] width 58 height 14
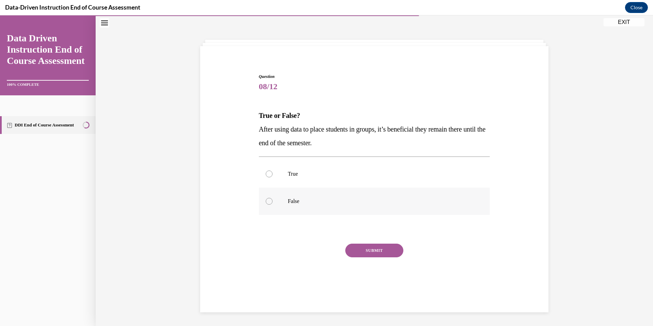
click at [292, 210] on label "False" at bounding box center [374, 201] width 231 height 27
drag, startPoint x: 292, startPoint y: 210, endPoint x: 273, endPoint y: 203, distance: 19.7
click at [275, 204] on label "False" at bounding box center [374, 201] width 231 height 27
click at [273, 204] on input "False" at bounding box center [269, 201] width 7 height 7
radio input "true"
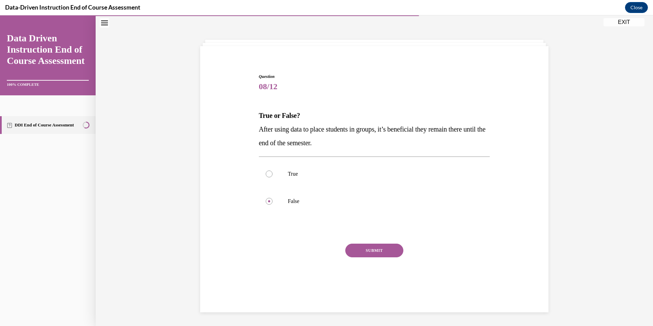
click at [367, 250] on button "SUBMIT" at bounding box center [374, 251] width 58 height 14
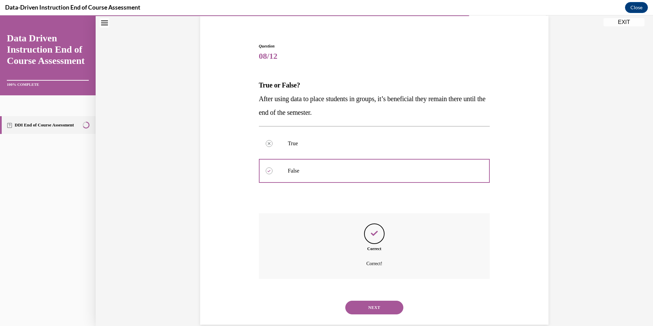
scroll to position [64, 0]
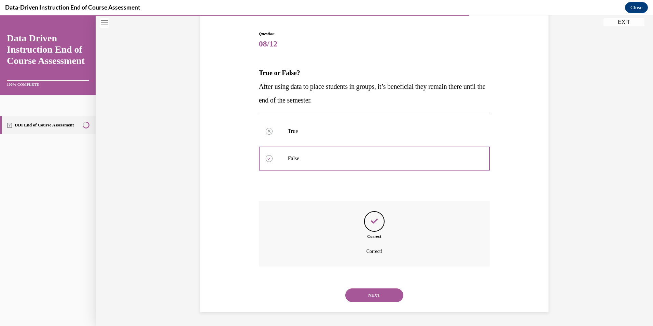
click at [381, 298] on button "NEXT" at bounding box center [374, 295] width 58 height 14
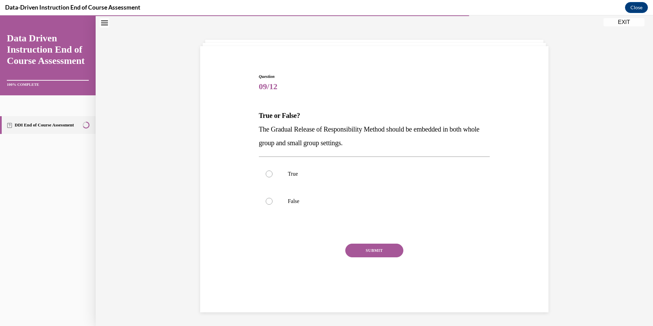
scroll to position [22, 0]
click at [286, 168] on label "True" at bounding box center [374, 173] width 231 height 27
click at [273, 171] on input "True" at bounding box center [269, 174] width 7 height 7
radio input "true"
click at [375, 256] on button "SUBMIT" at bounding box center [374, 251] width 58 height 14
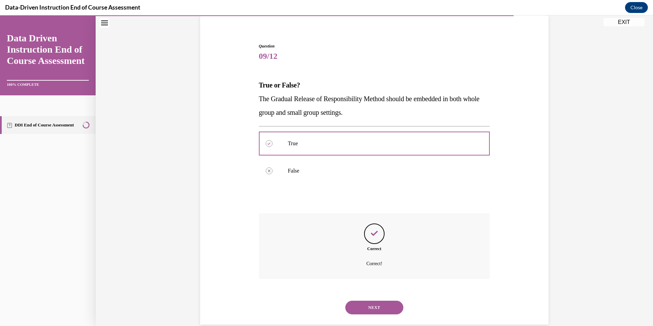
scroll to position [64, 0]
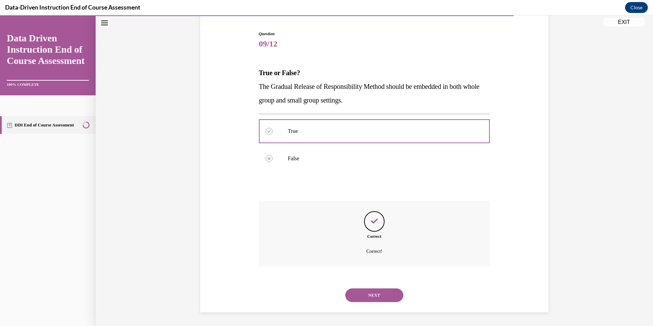
click at [380, 293] on button "NEXT" at bounding box center [374, 295] width 58 height 14
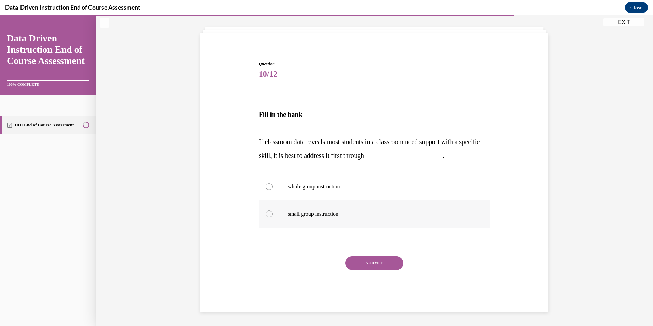
click at [332, 222] on label "small group instruction" at bounding box center [374, 213] width 231 height 27
click at [273, 217] on input "small group instruction" at bounding box center [269, 213] width 7 height 7
radio input "true"
click at [389, 265] on button "SUBMIT" at bounding box center [374, 263] width 58 height 14
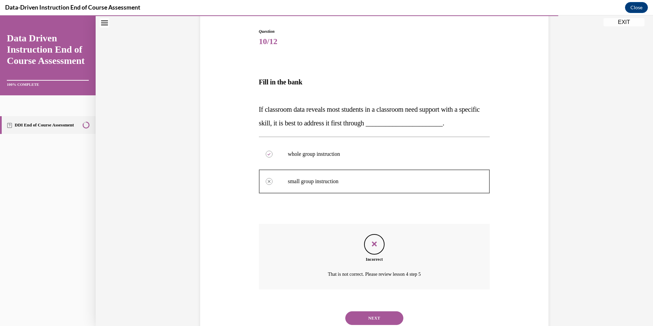
scroll to position [90, 0]
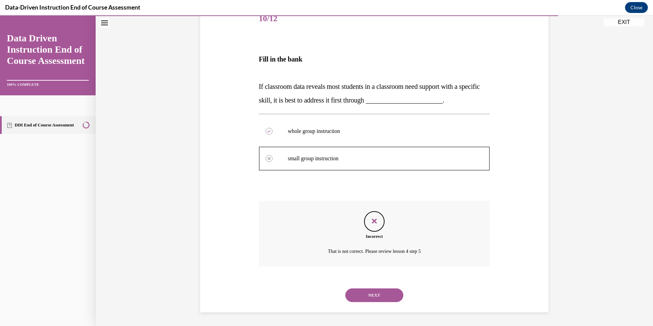
click at [388, 294] on button "NEXT" at bounding box center [374, 295] width 58 height 14
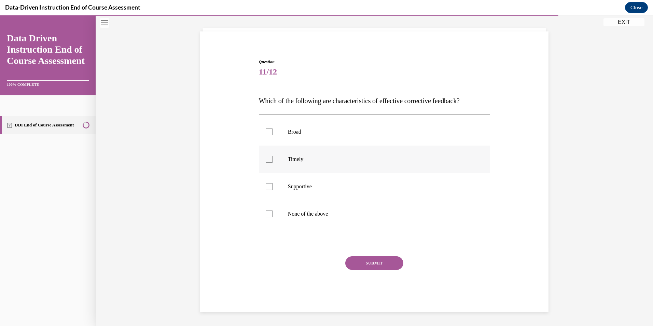
drag, startPoint x: 303, startPoint y: 165, endPoint x: 302, endPoint y: 169, distance: 4.5
click at [303, 163] on label "Timely" at bounding box center [374, 159] width 231 height 27
click at [273, 163] on input "Timely" at bounding box center [269, 159] width 7 height 7
checkbox input "true"
click at [306, 186] on p "Supportive" at bounding box center [380, 186] width 185 height 7
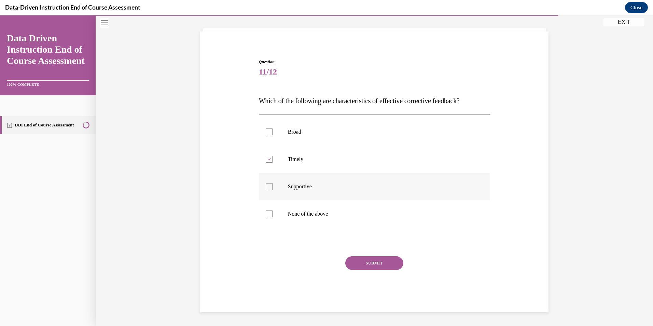
click at [273, 186] on input "Supportive" at bounding box center [269, 186] width 7 height 7
checkbox input "true"
click at [362, 268] on button "SUBMIT" at bounding box center [374, 263] width 58 height 14
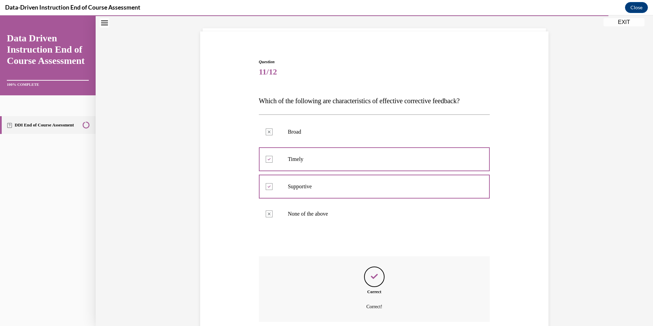
scroll to position [92, 0]
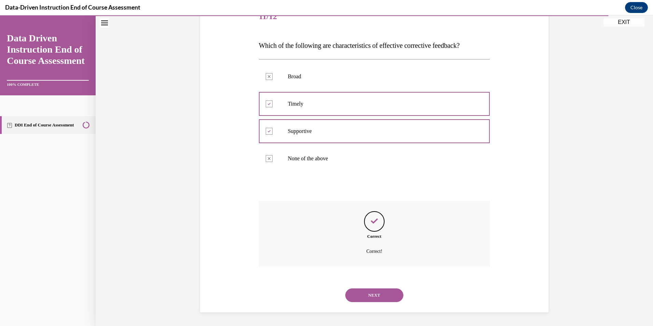
click at [377, 287] on div "NEXT" at bounding box center [374, 295] width 231 height 27
click at [369, 294] on button "NEXT" at bounding box center [374, 295] width 58 height 14
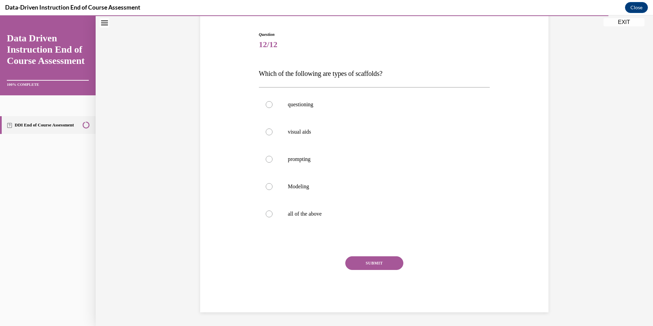
scroll to position [64, 0]
click at [310, 216] on label "all of the above" at bounding box center [374, 213] width 231 height 27
drag, startPoint x: 310, startPoint y: 216, endPoint x: 274, endPoint y: 218, distance: 35.2
click at [274, 218] on label "all of the above" at bounding box center [374, 213] width 231 height 27
click at [273, 217] on input "all of the above" at bounding box center [269, 213] width 7 height 7
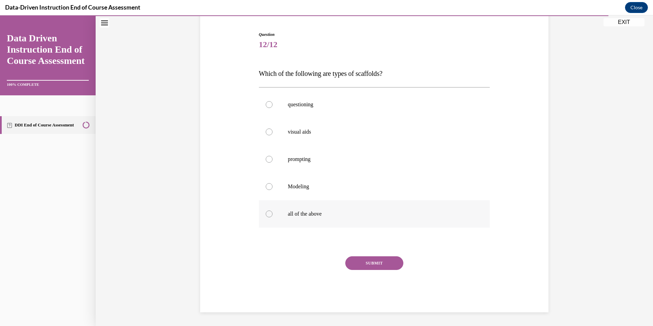
radio input "true"
click at [357, 264] on button "SUBMIT" at bounding box center [374, 263] width 58 height 14
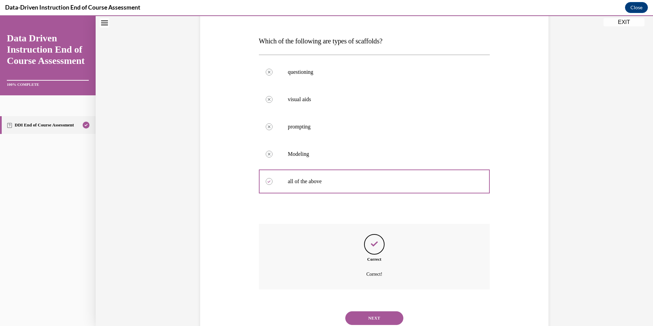
scroll to position [119, 0]
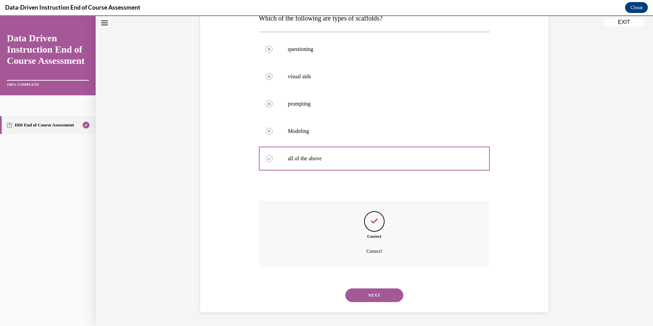
click at [364, 297] on button "NEXT" at bounding box center [374, 295] width 58 height 14
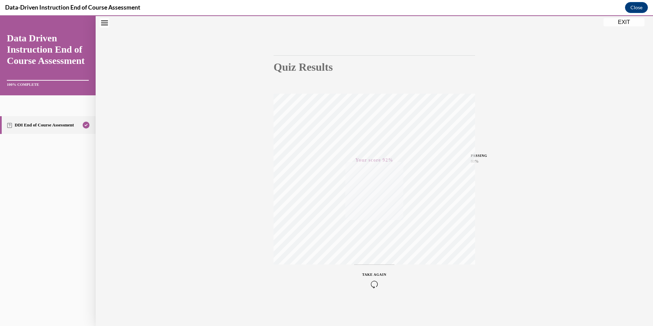
click at [633, 21] on button "EXIT" at bounding box center [624, 22] width 41 height 8
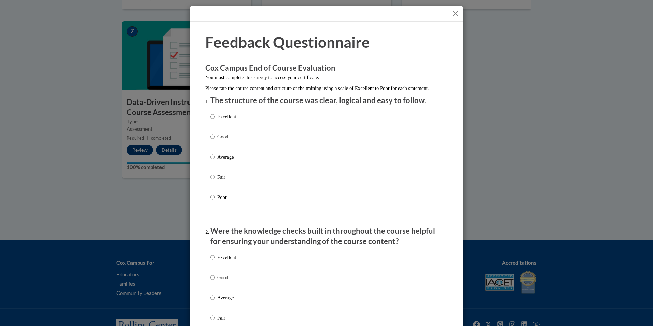
drag, startPoint x: 230, startPoint y: 123, endPoint x: 234, endPoint y: 147, distance: 23.9
click at [230, 120] on p "Excellent" at bounding box center [226, 117] width 19 height 8
click at [215, 120] on input "Excellent" at bounding box center [212, 117] width 4 height 8
radio input "true"
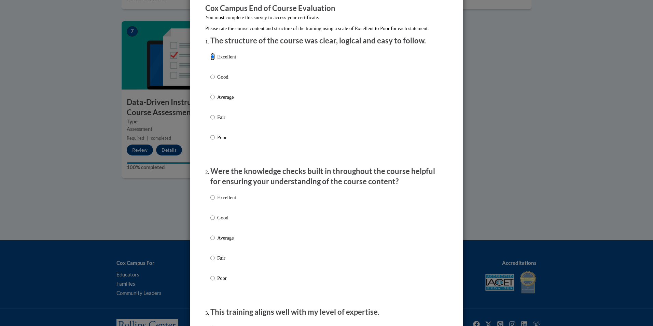
scroll to position [171, 0]
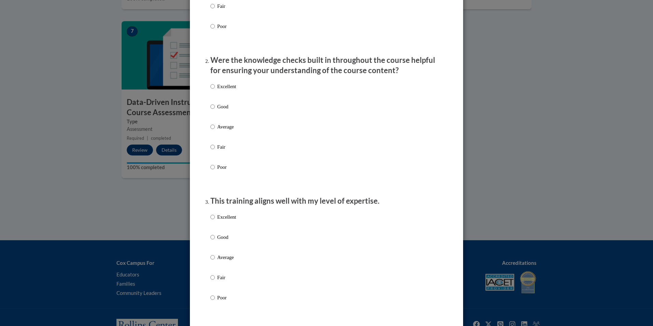
click at [210, 90] on input "Excellent" at bounding box center [212, 87] width 4 height 8
radio input "true"
click at [221, 221] on p "Excellent" at bounding box center [226, 217] width 19 height 8
click at [215, 221] on input "Excellent" at bounding box center [212, 217] width 4 height 8
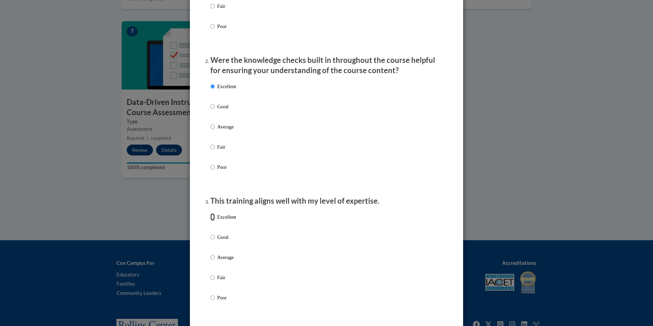
radio input "true"
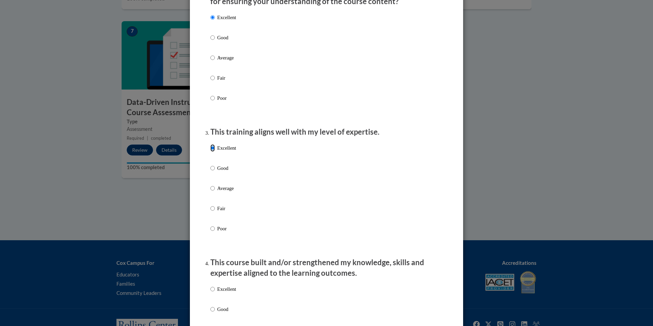
scroll to position [342, 0]
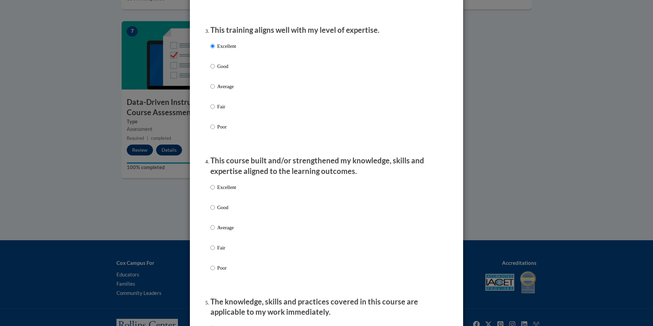
click at [235, 194] on div "Excellent Good Average Fair Poor" at bounding box center [326, 235] width 232 height 111
click at [218, 191] on p "Excellent" at bounding box center [226, 188] width 19 height 8
click at [215, 191] on input "Excellent" at bounding box center [212, 188] width 4 height 8
radio input "true"
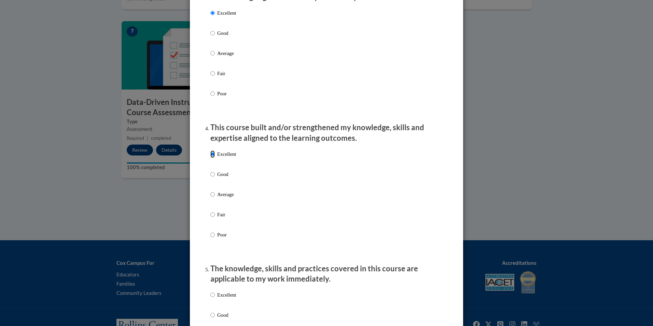
scroll to position [547, 0]
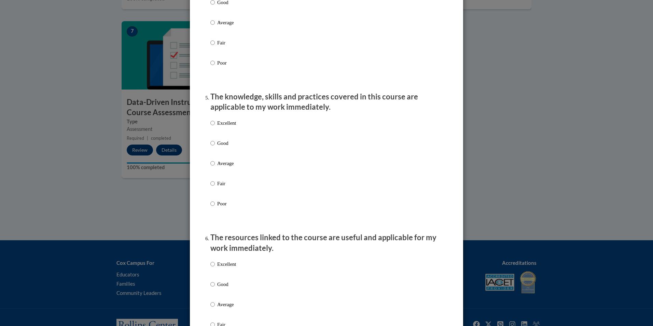
click at [230, 126] on p "Excellent" at bounding box center [226, 123] width 19 height 8
click at [215, 126] on input "Excellent" at bounding box center [212, 123] width 4 height 8
radio input "true"
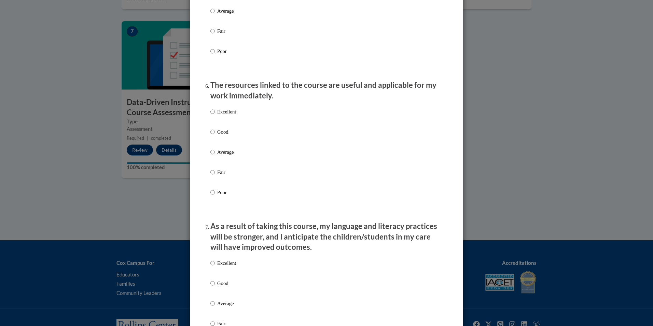
scroll to position [718, 0]
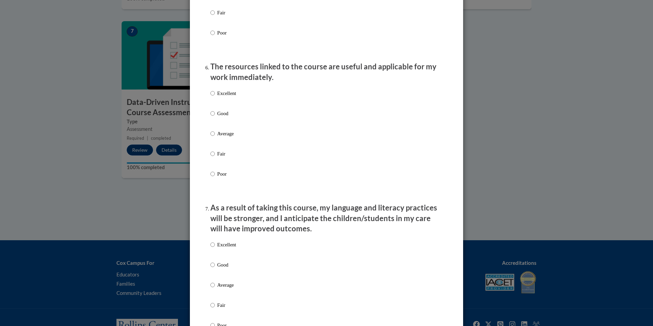
drag, startPoint x: 226, startPoint y: 100, endPoint x: 226, endPoint y: 118, distance: 18.1
click at [226, 97] on p "Excellent" at bounding box center [226, 94] width 19 height 8
click at [215, 97] on input "Excellent" at bounding box center [212, 94] width 4 height 8
radio input "true"
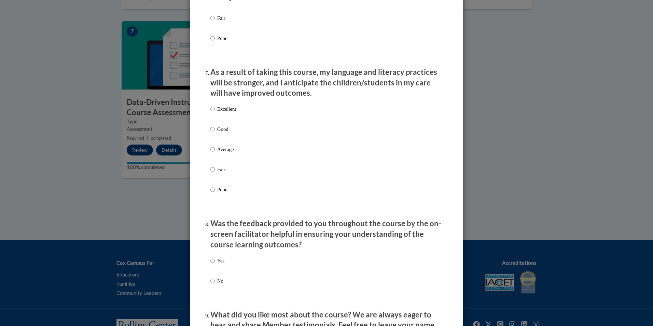
scroll to position [854, 0]
drag, startPoint x: 230, startPoint y: 111, endPoint x: 228, endPoint y: 125, distance: 14.8
click at [230, 110] on p "Excellent" at bounding box center [226, 108] width 19 height 8
click at [215, 110] on input "Excellent" at bounding box center [212, 108] width 4 height 8
radio input "true"
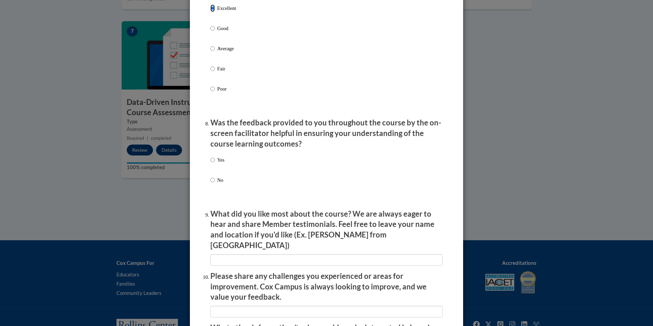
scroll to position [957, 0]
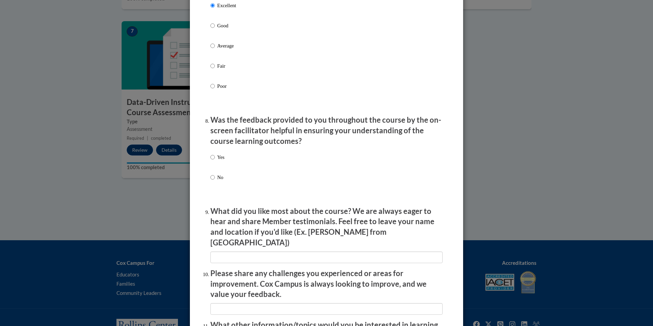
click at [234, 156] on div "Yes No" at bounding box center [326, 175] width 232 height 51
click at [221, 158] on div "Yes No" at bounding box center [217, 172] width 14 height 45
click at [218, 166] on label "Yes" at bounding box center [217, 162] width 14 height 18
drag, startPoint x: 218, startPoint y: 166, endPoint x: 212, endPoint y: 162, distance: 7.5
click at [212, 161] on input "Yes" at bounding box center [212, 157] width 4 height 8
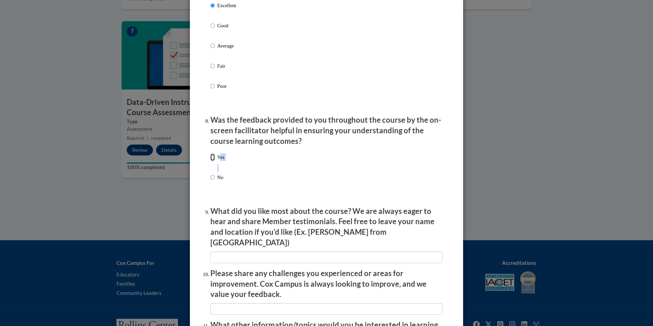
radio input "true"
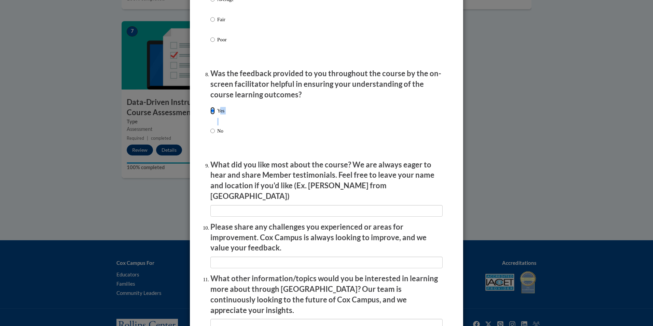
scroll to position [1093, 0]
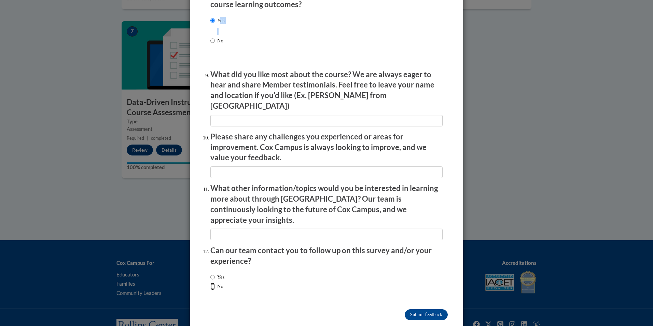
click at [210, 283] on input "No" at bounding box center [212, 287] width 4 height 8
radio input "true"
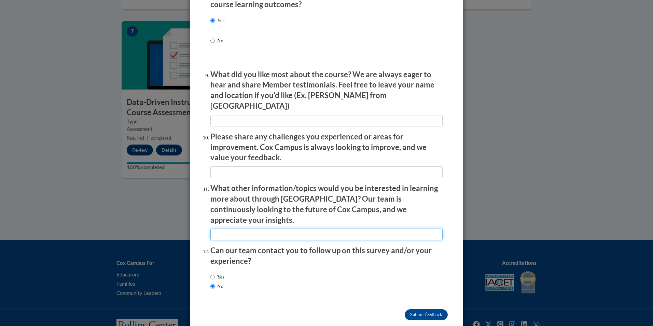
click at [244, 229] on input "textbox" at bounding box center [326, 235] width 232 height 12
type input "none"
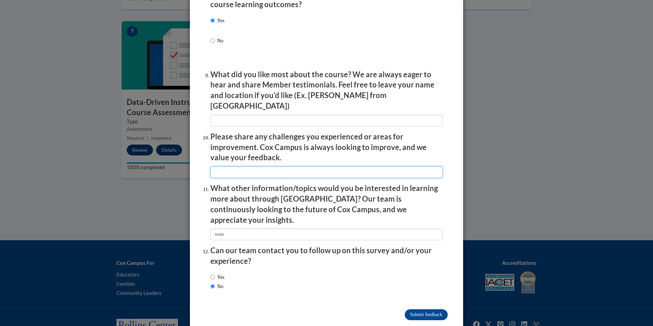
click at [302, 167] on input "textbox" at bounding box center [326, 172] width 232 height 12
type input "none"
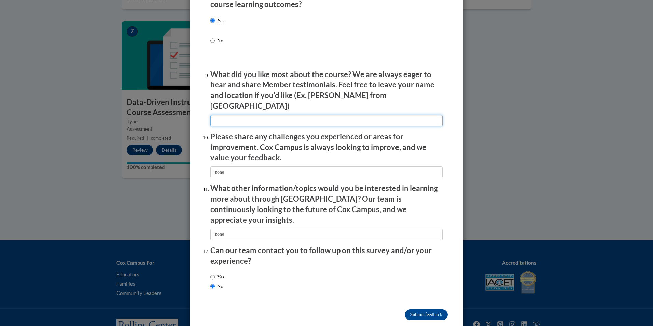
click at [266, 117] on input "textbox" at bounding box center [326, 121] width 232 height 12
type input "everything"
click at [410, 309] on input "Submit feedback" at bounding box center [426, 314] width 43 height 11
